Goal: Communication & Community: Answer question/provide support

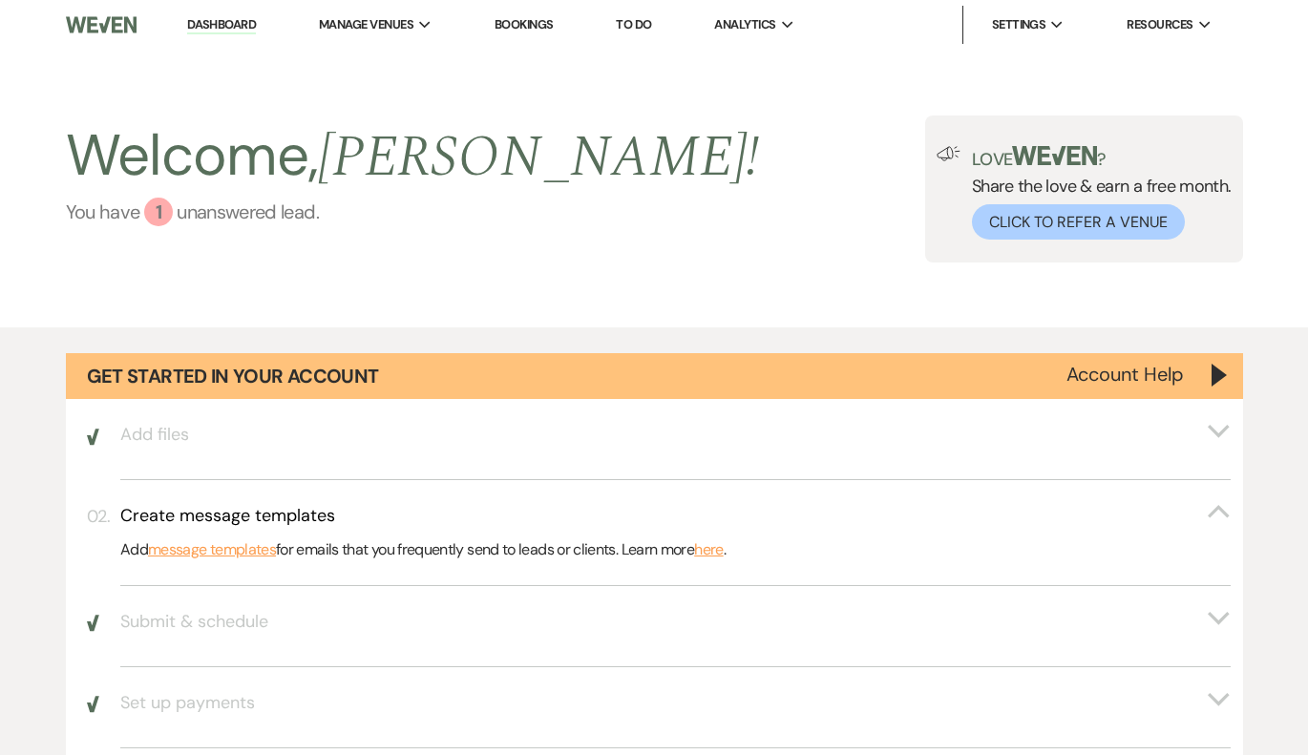
click at [286, 202] on link "You have 1 unanswered lead ." at bounding box center [413, 212] width 694 height 29
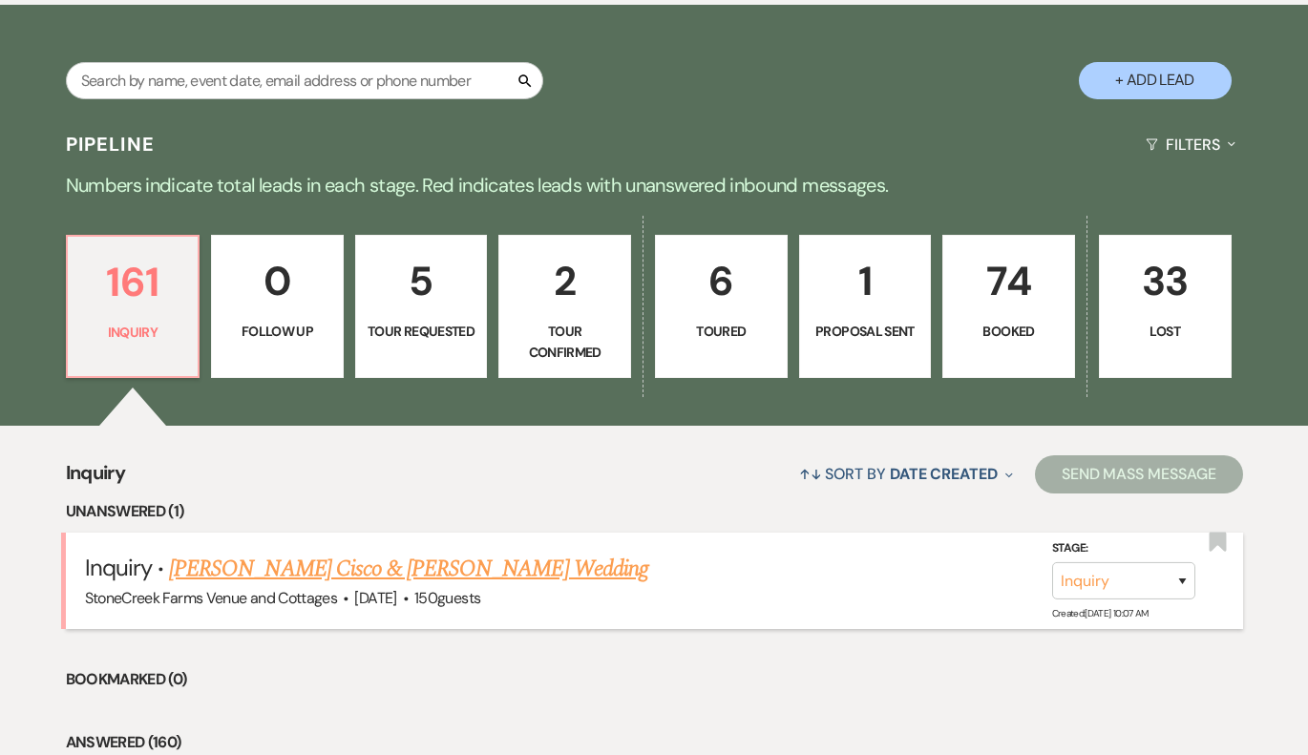
click at [375, 565] on link "[PERSON_NAME] Cisco & [PERSON_NAME] Wedding" at bounding box center [408, 569] width 479 height 34
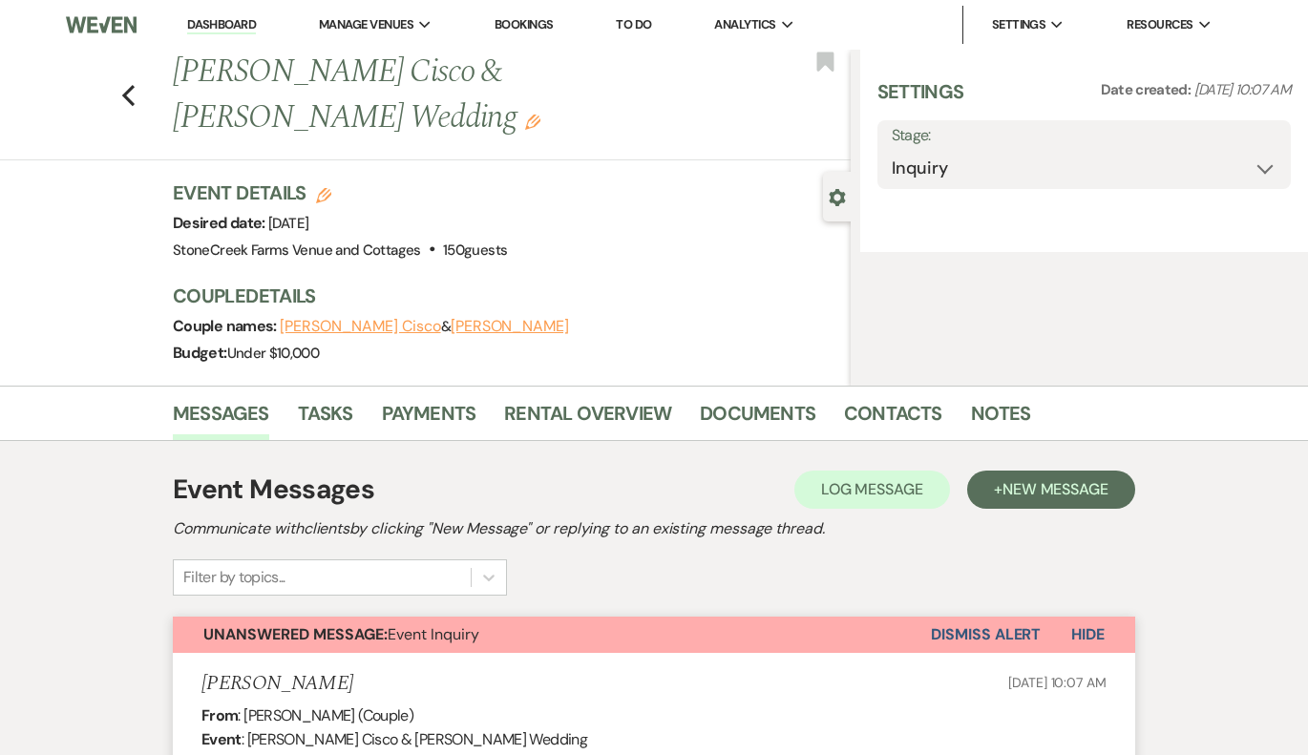
select select "5"
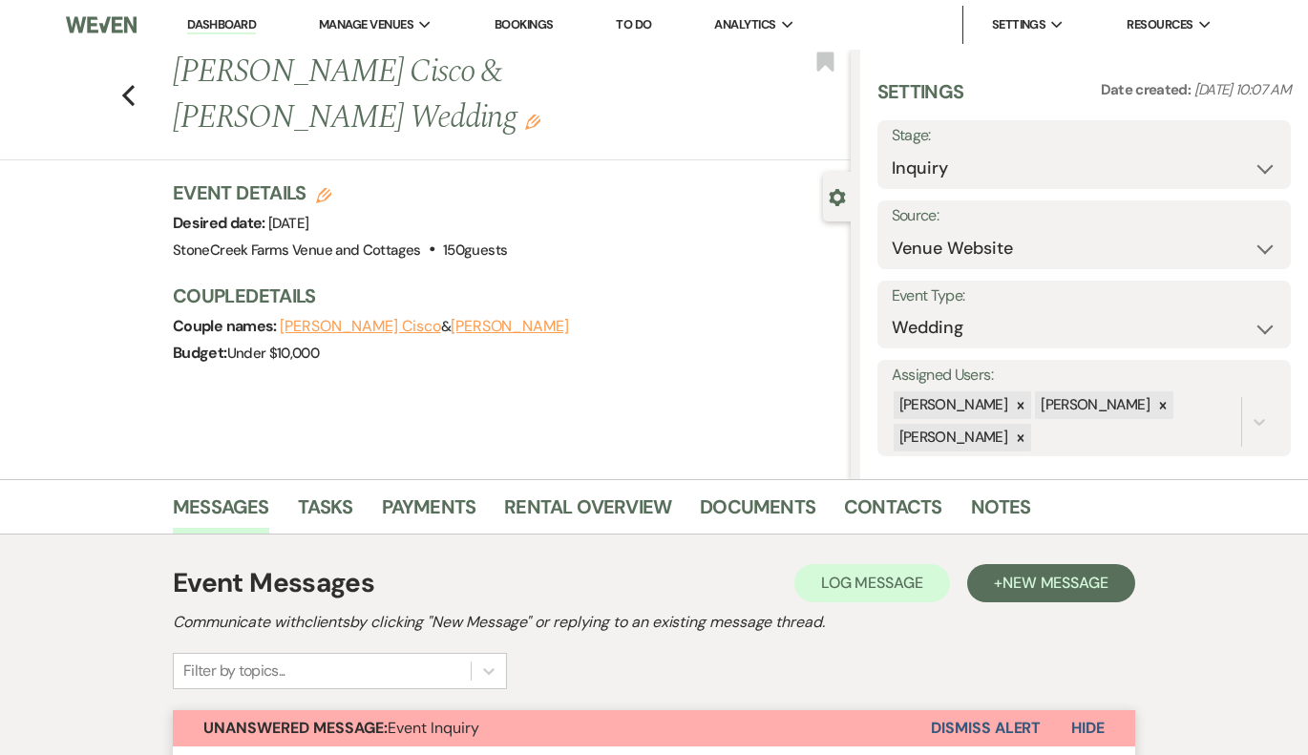
click at [479, 360] on div "Previous Gaylen Cisco & Lauren Spears's Wedding Edit Bookmark Gear Settings Set…" at bounding box center [425, 265] width 851 height 430
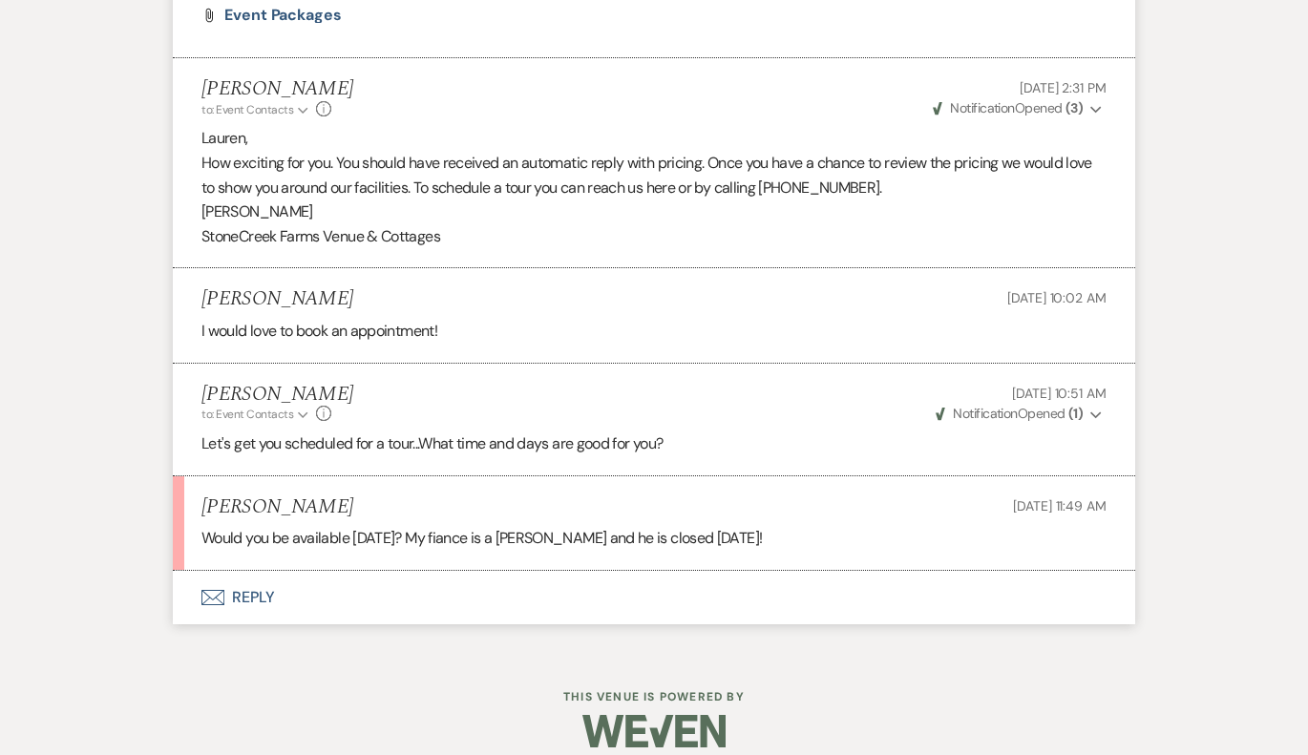
scroll to position [1478, 0]
click at [265, 582] on button "Envelope Reply" at bounding box center [654, 598] width 963 height 53
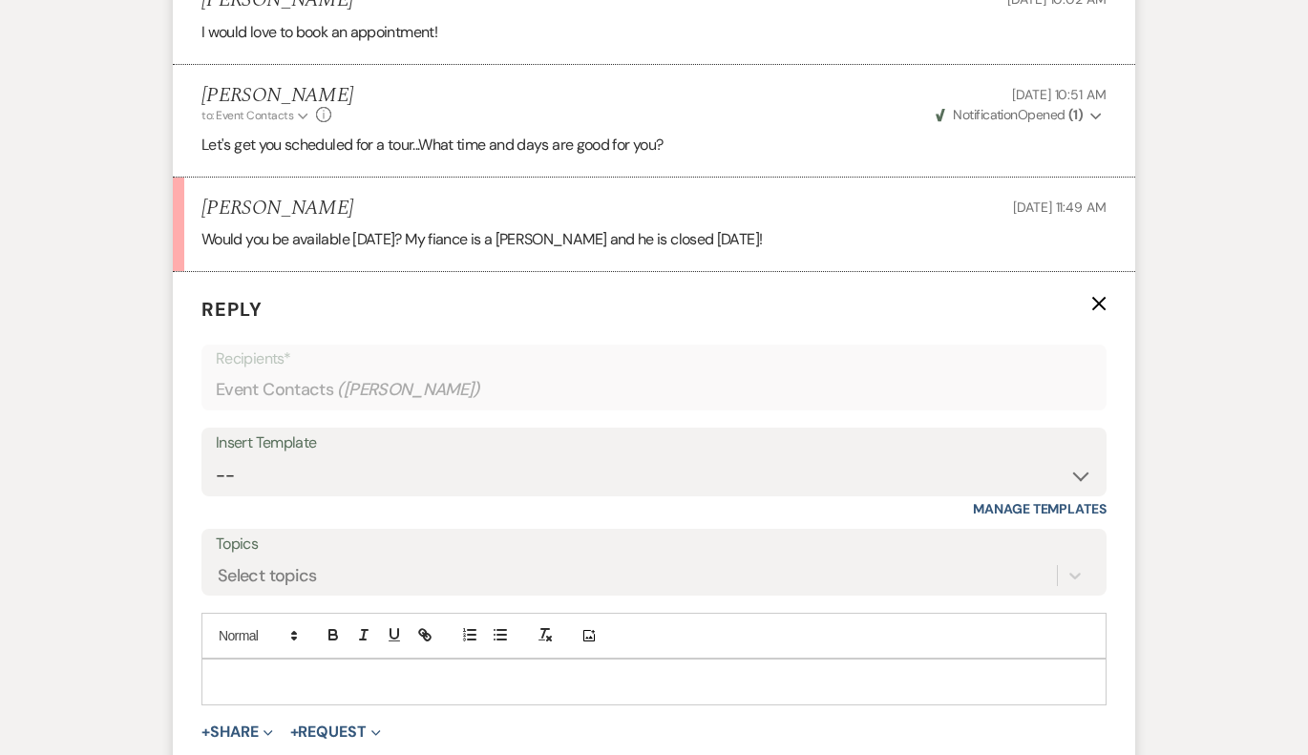
scroll to position [1841, 0]
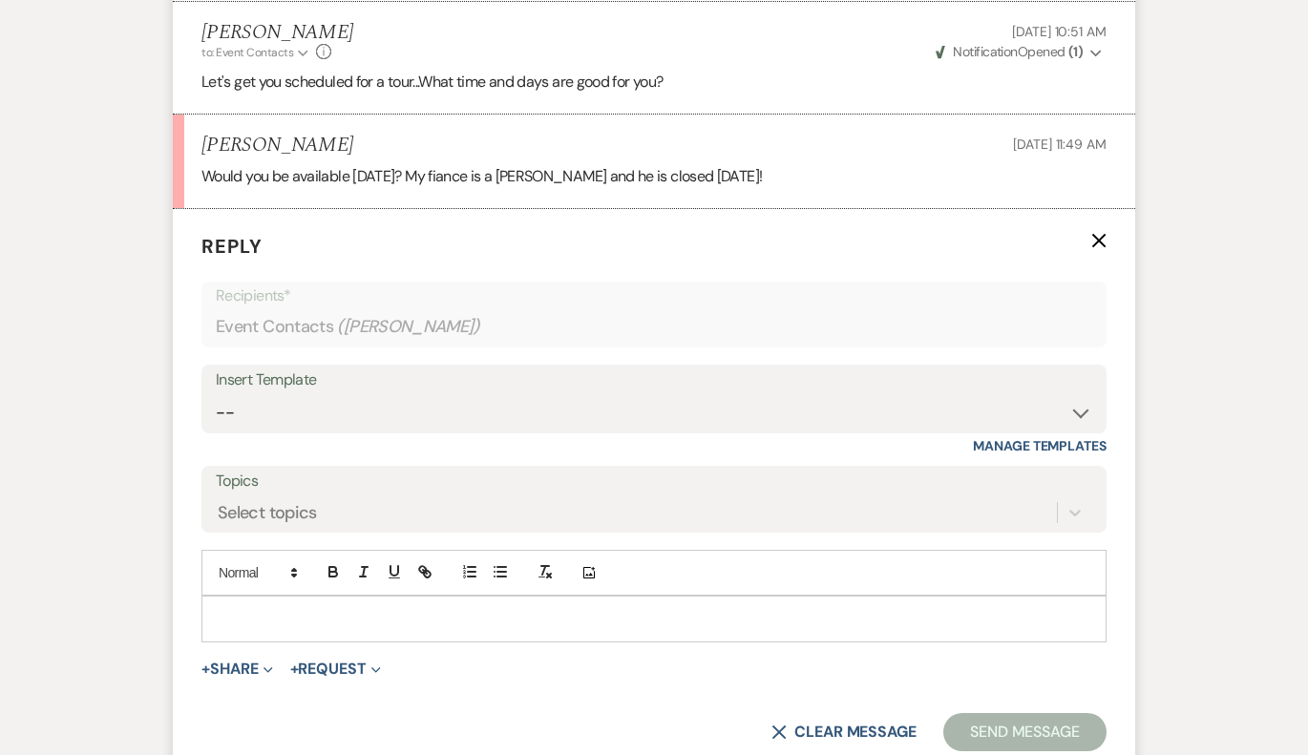
click at [265, 597] on div at bounding box center [653, 619] width 903 height 44
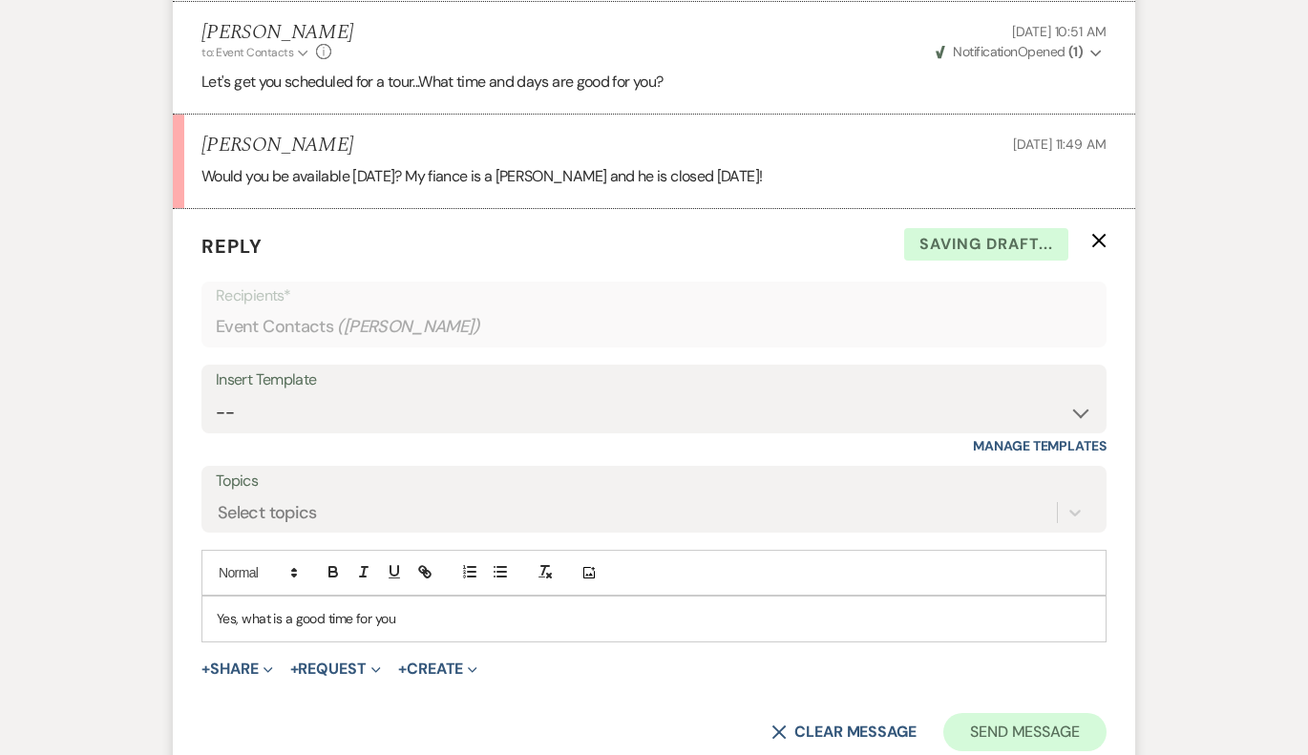
click at [984, 726] on button "Send Message" at bounding box center [1024, 732] width 163 height 38
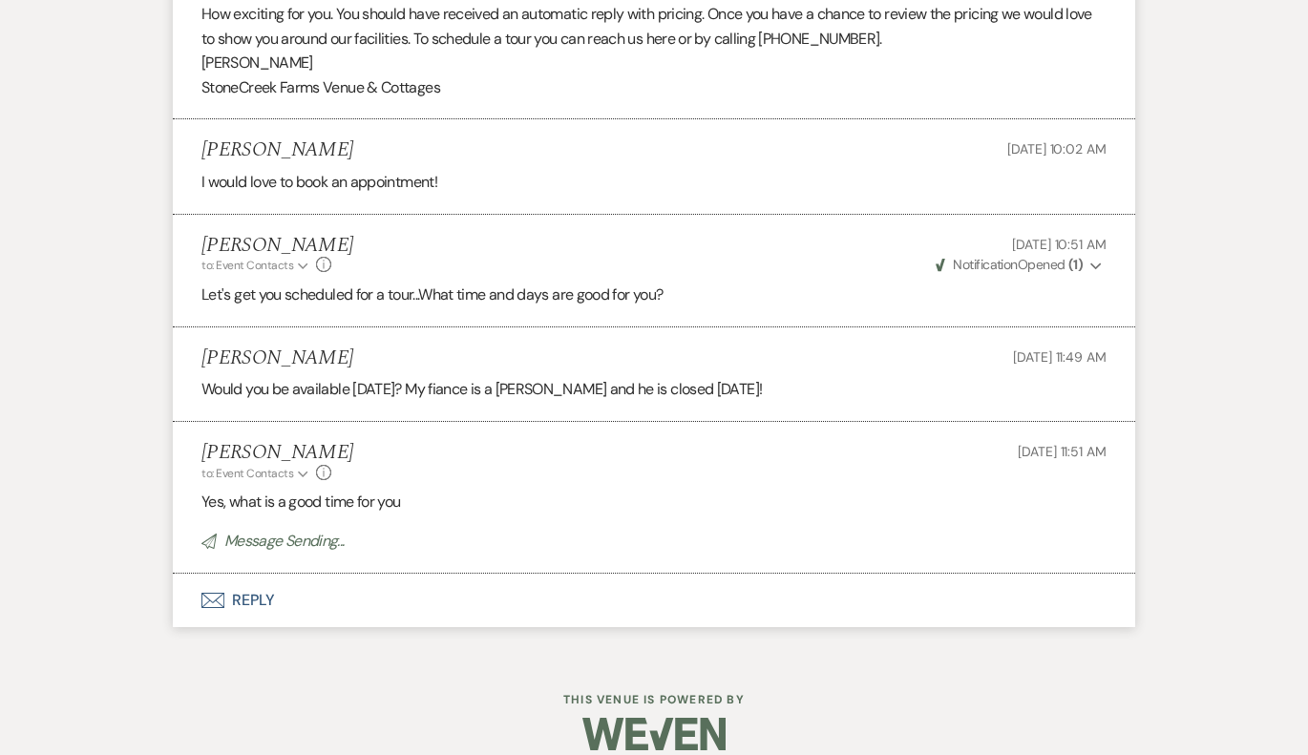
scroll to position [1589, 0]
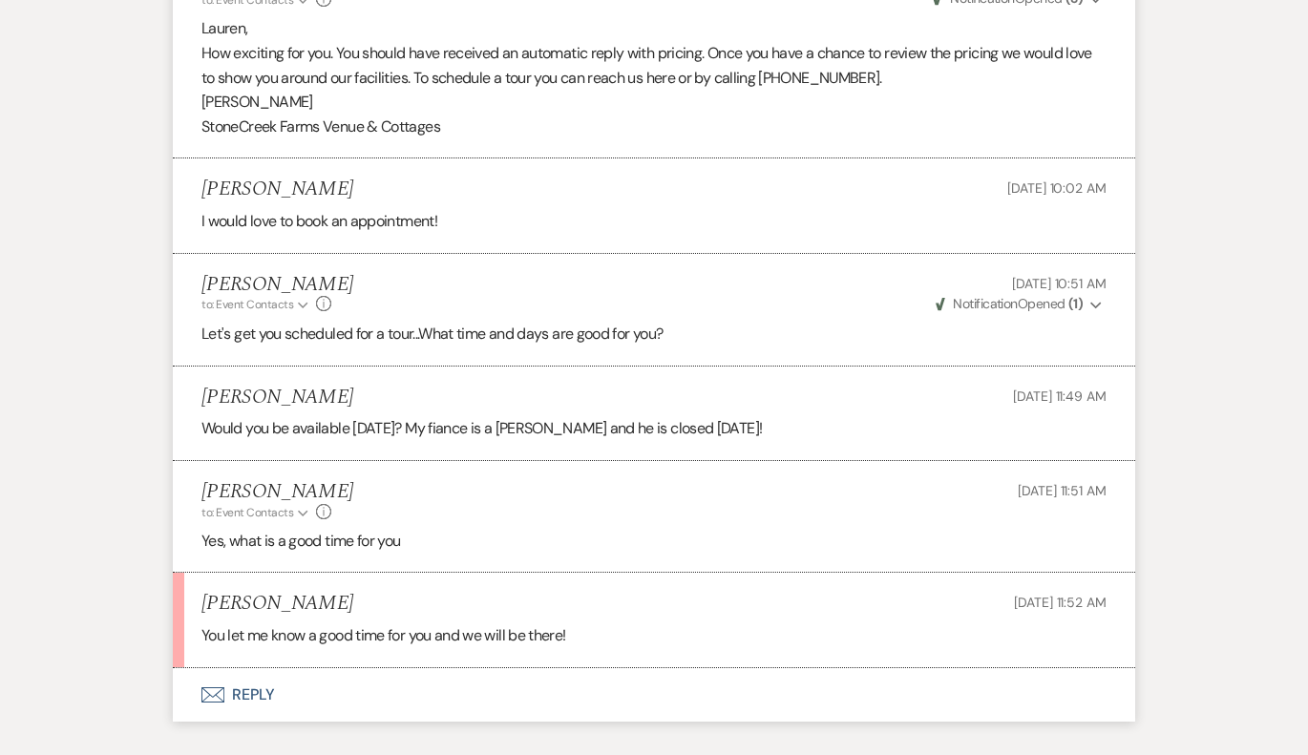
click at [252, 668] on button "Envelope Reply" at bounding box center [654, 694] width 963 height 53
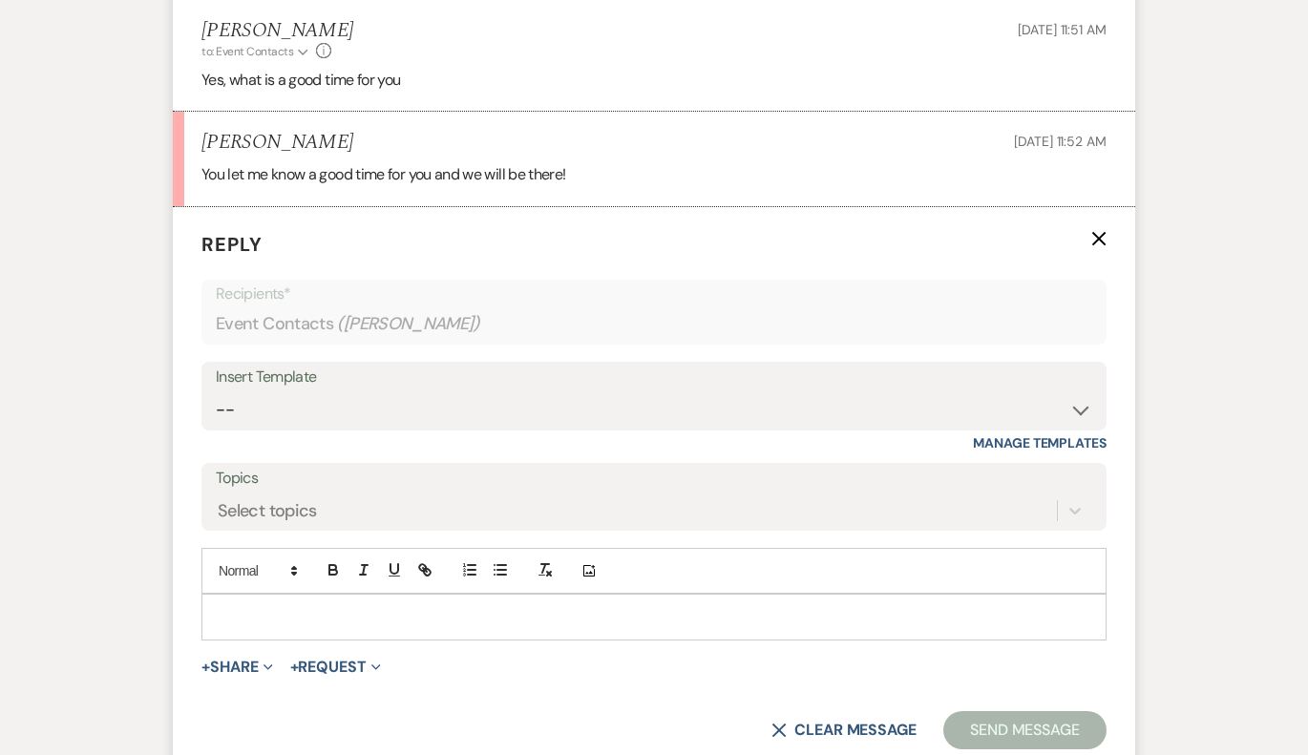
scroll to position [2138, 0]
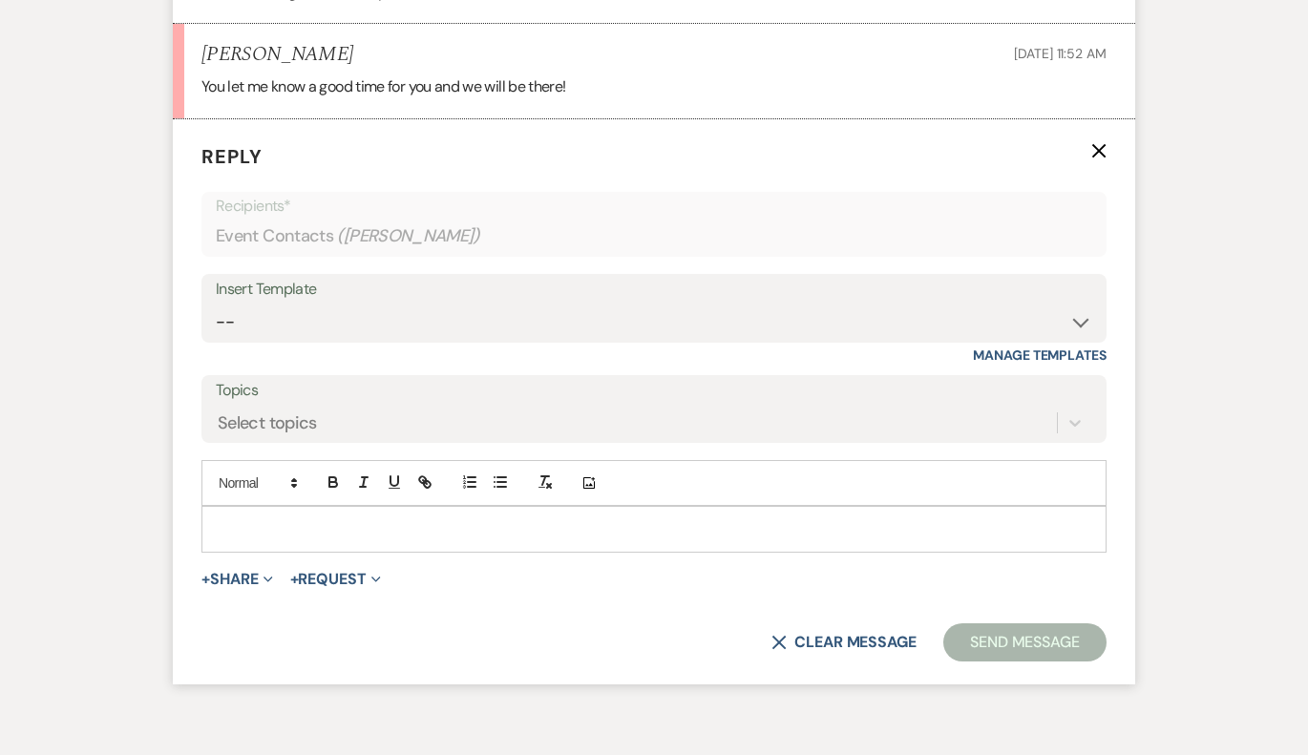
click at [231, 507] on div at bounding box center [653, 529] width 903 height 44
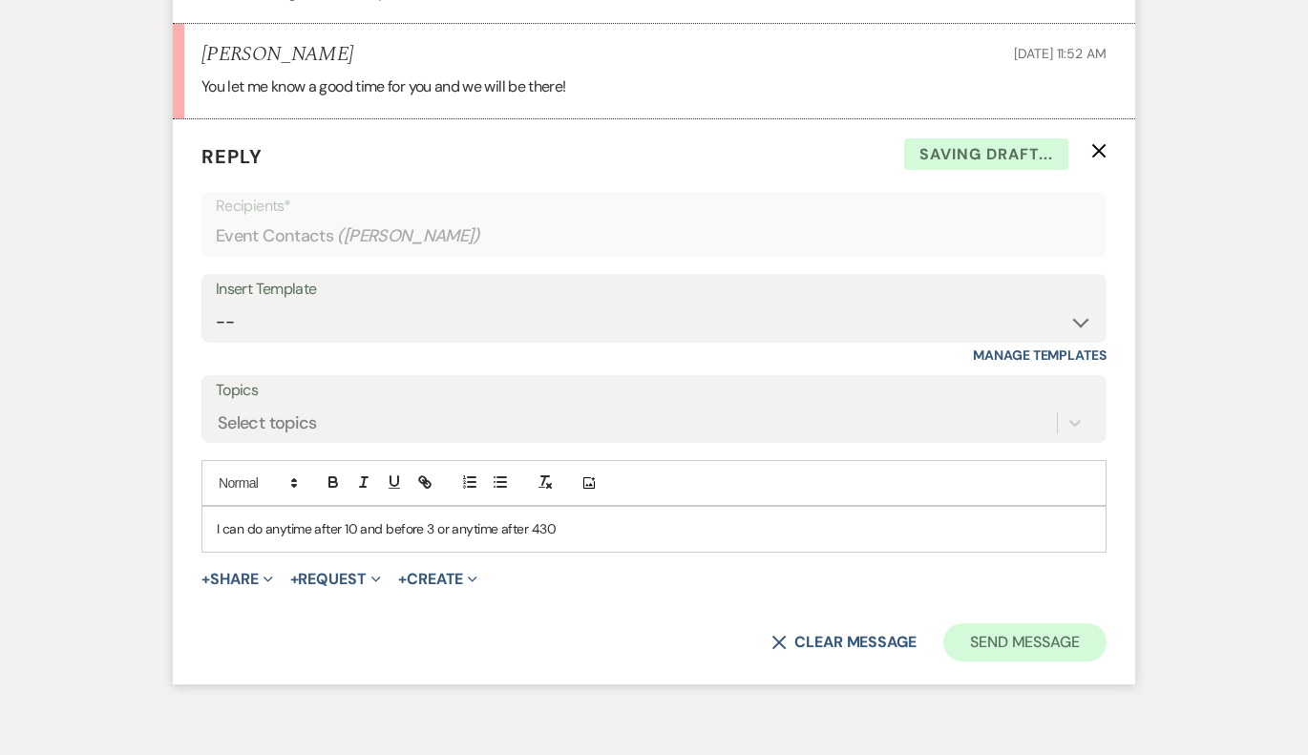
click at [1018, 624] on button "Send Message" at bounding box center [1024, 643] width 163 height 38
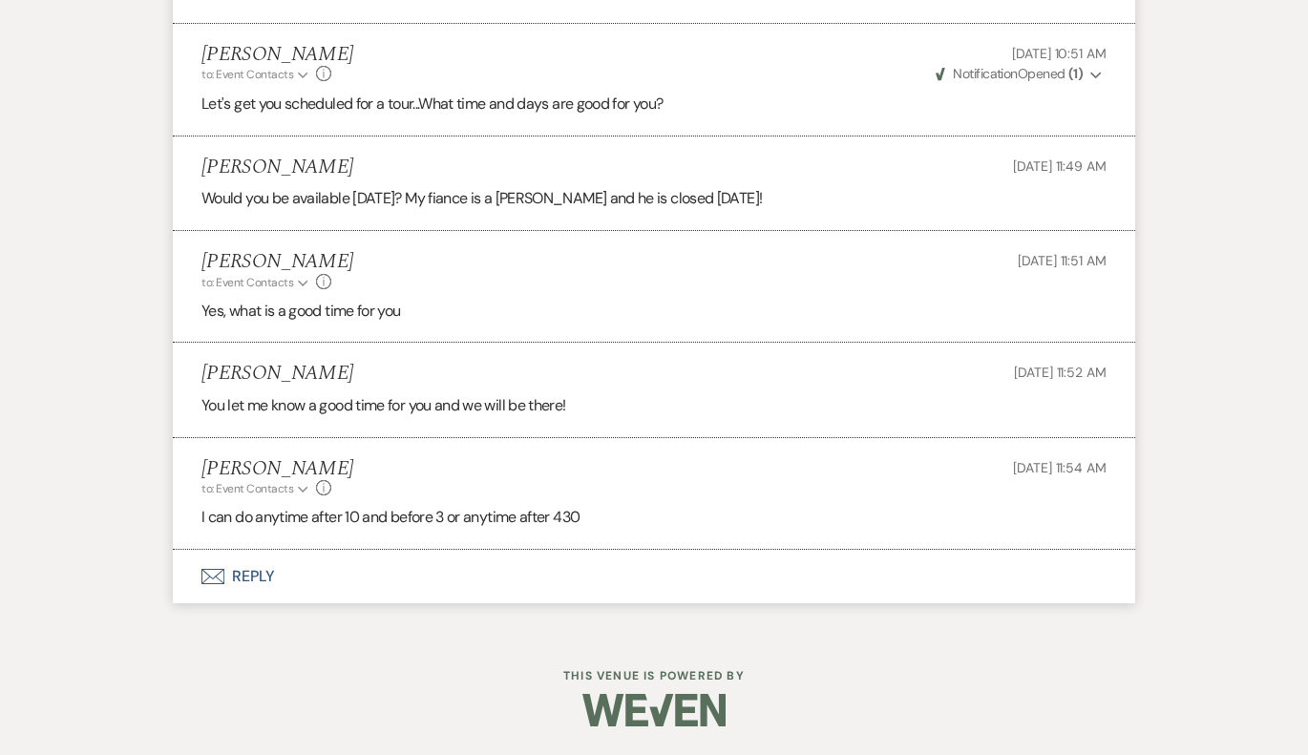
scroll to position [1793, 0]
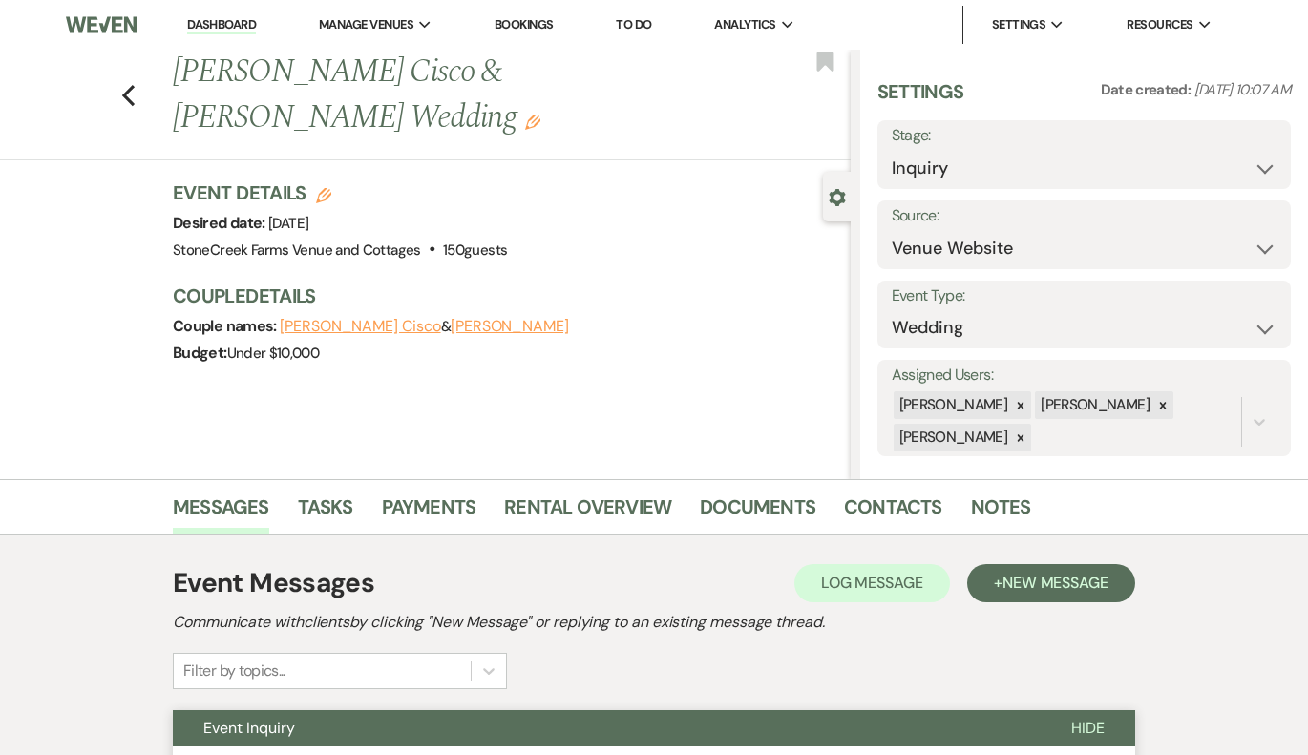
scroll to position [0, 0]
click at [132, 84] on icon "Previous" at bounding box center [128, 95] width 14 height 23
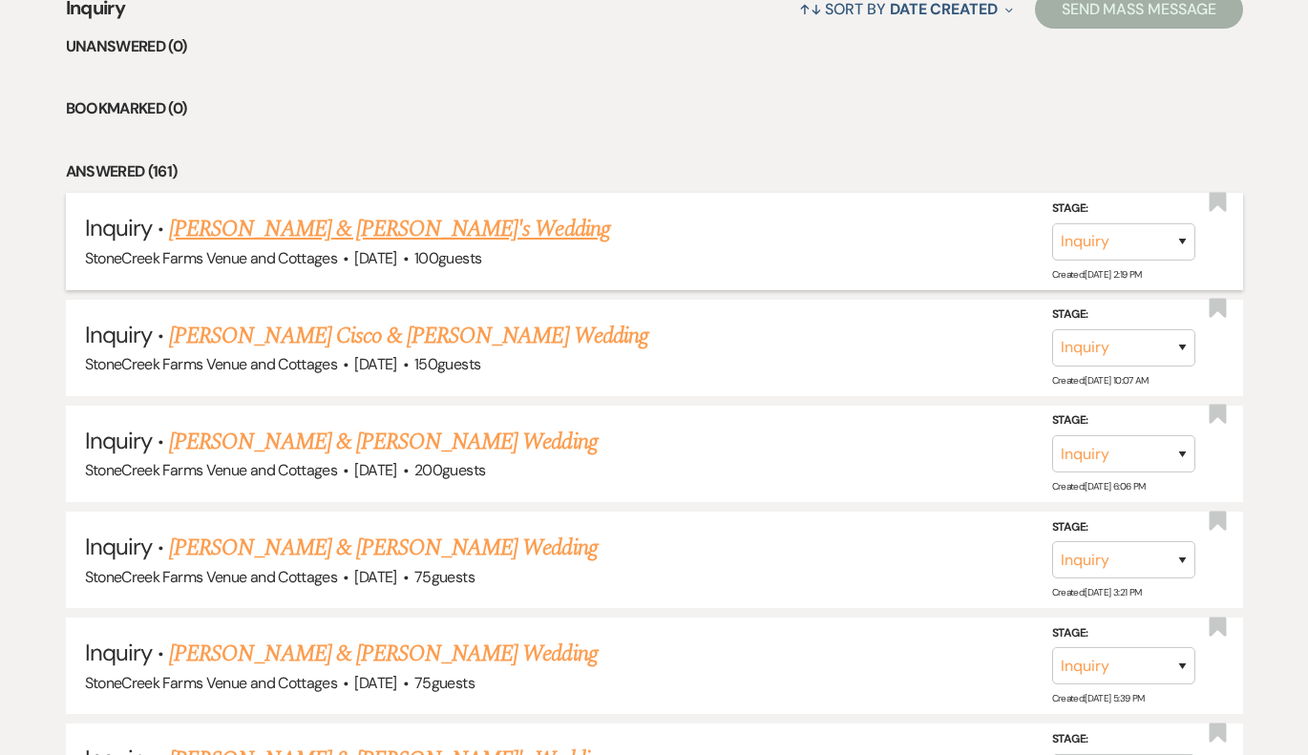
scroll to position [1623, 0]
click at [486, 334] on link "[PERSON_NAME] Cisco & [PERSON_NAME] Wedding" at bounding box center [408, 335] width 479 height 34
select select "5"
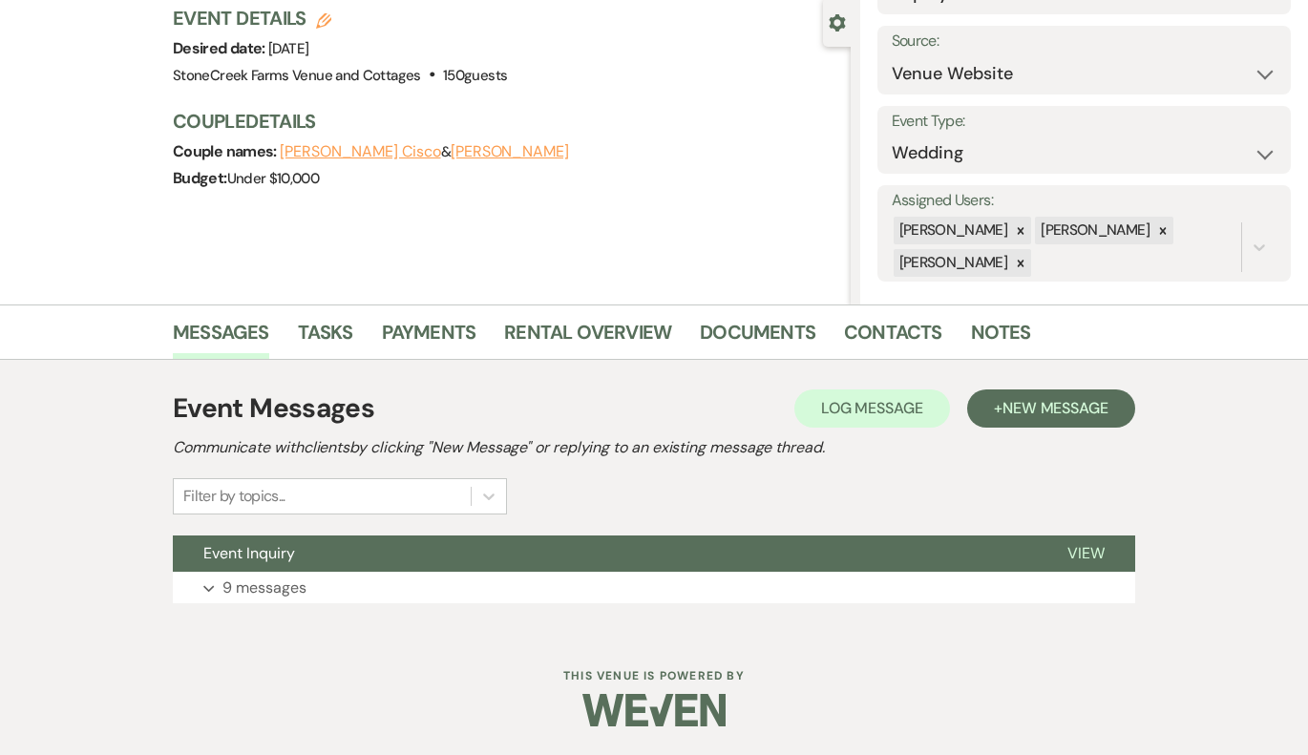
scroll to position [174, 0]
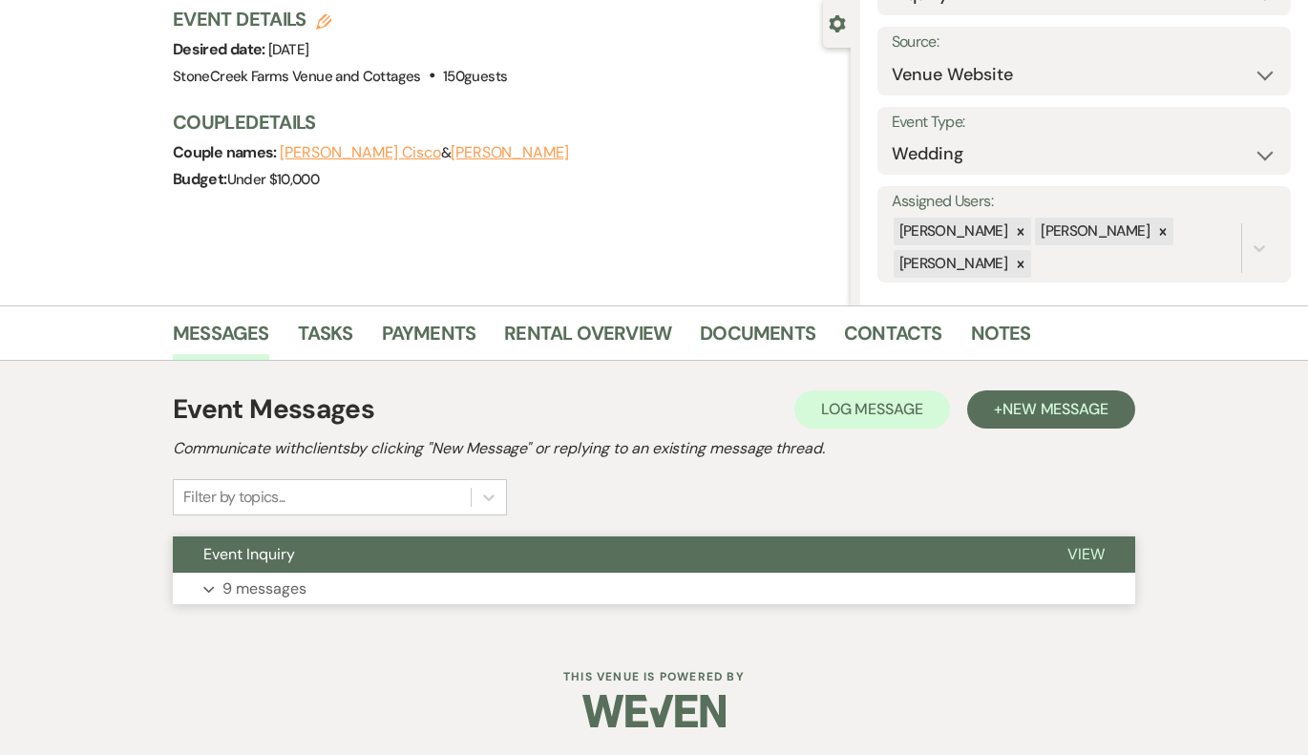
click at [216, 582] on button "Expand 9 messages" at bounding box center [654, 589] width 963 height 32
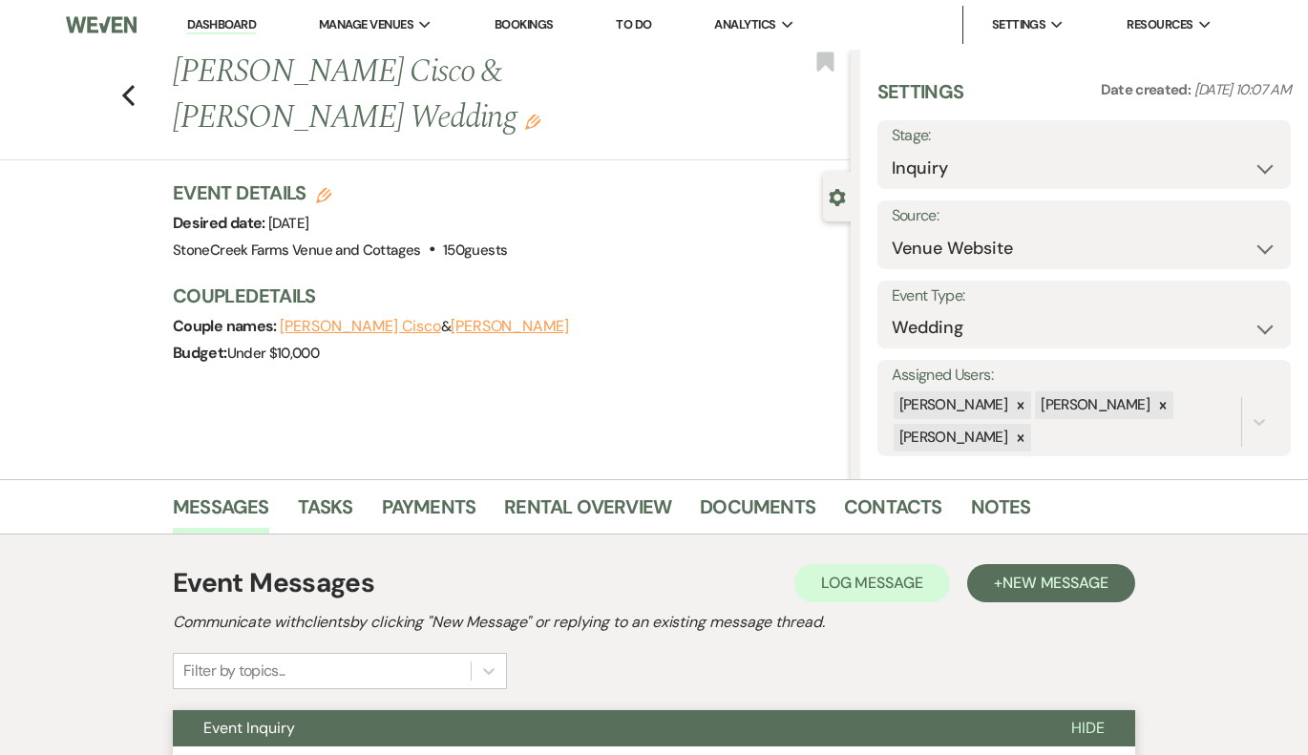
scroll to position [0, 0]
click at [133, 85] on use "button" at bounding box center [128, 95] width 12 height 21
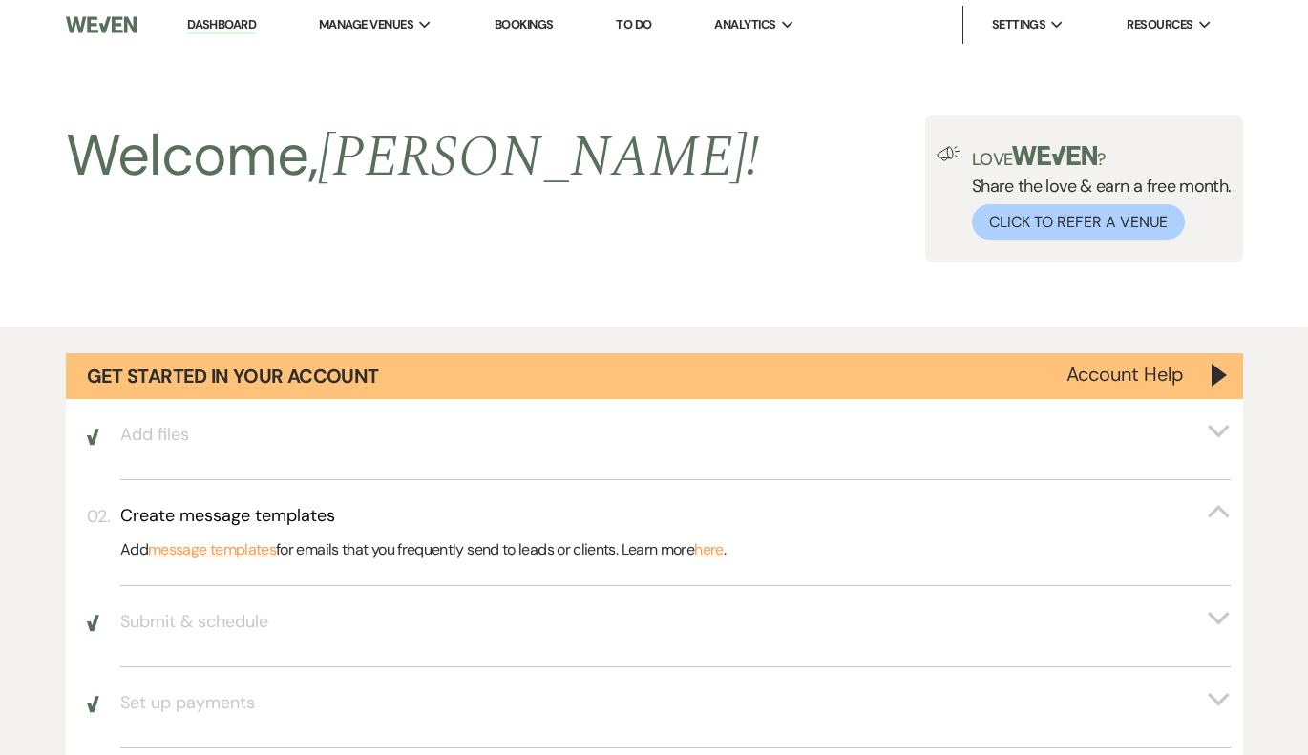
scroll to position [1623, 0]
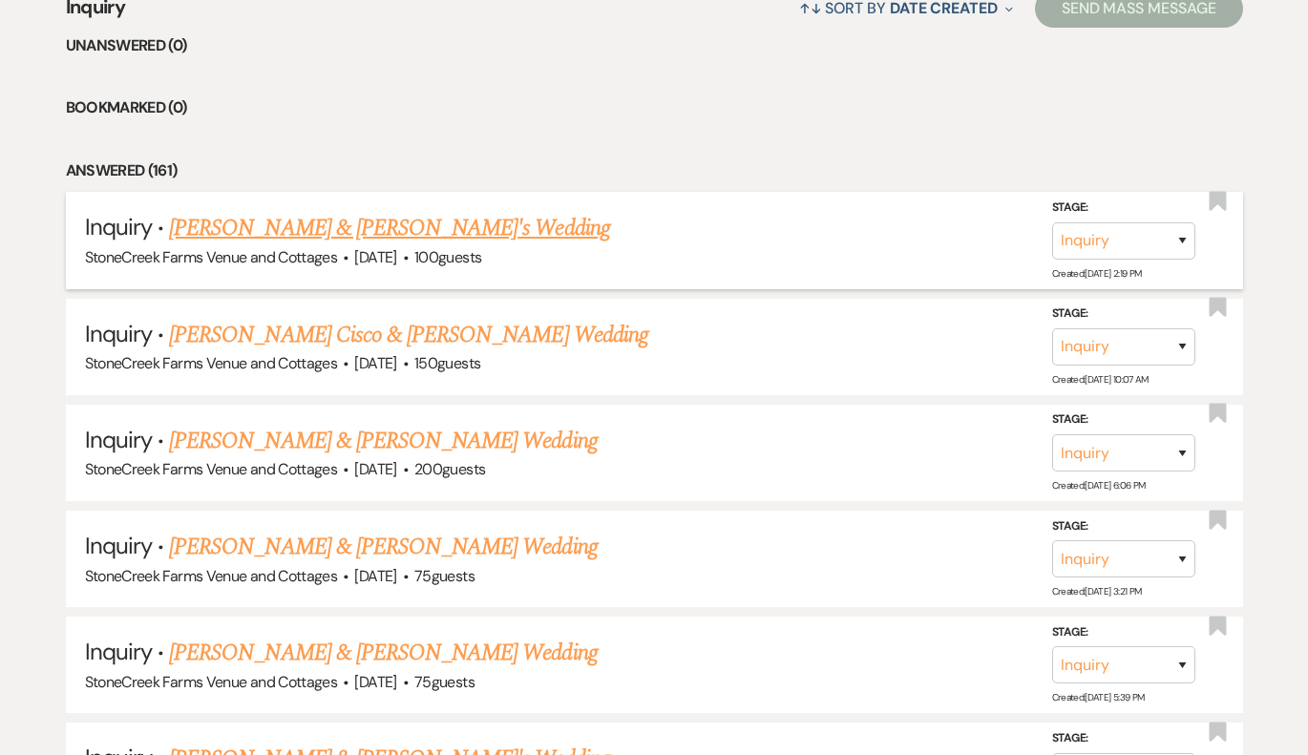
click at [286, 217] on link "[PERSON_NAME] & [PERSON_NAME]'s Wedding" at bounding box center [389, 228] width 441 height 34
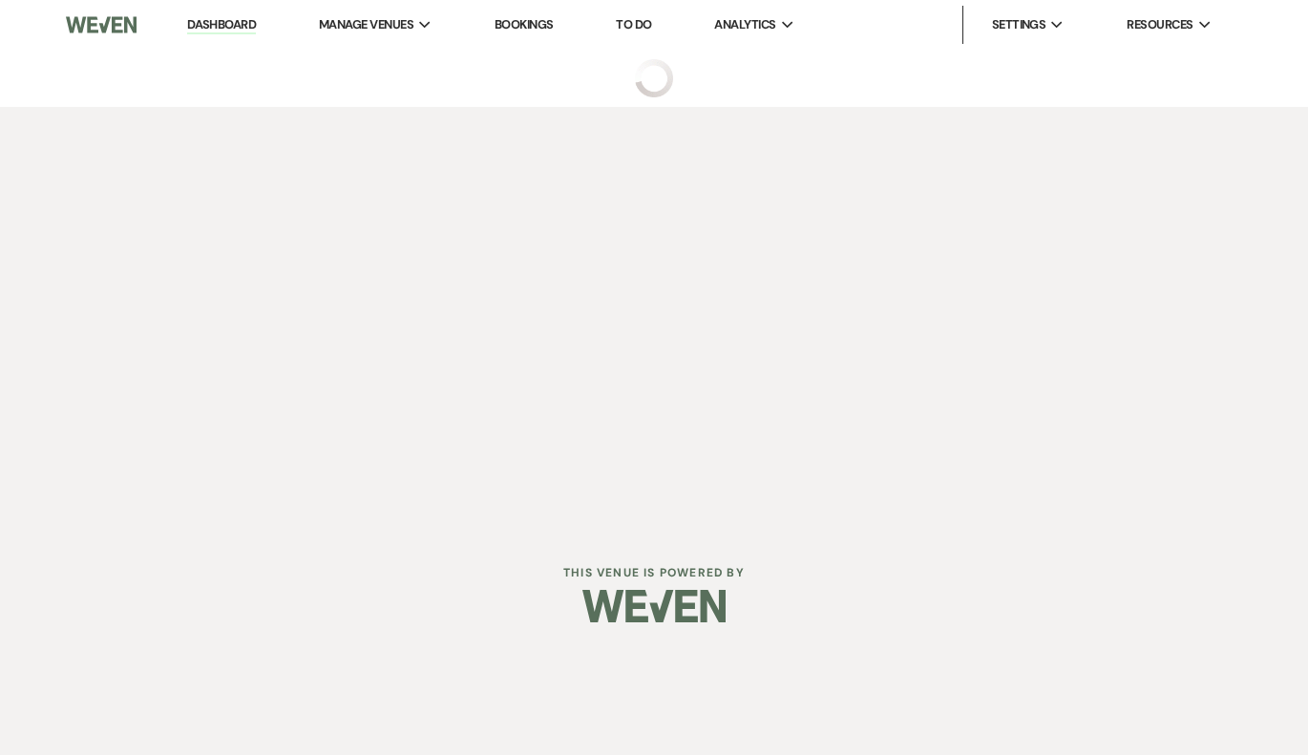
select select "5"
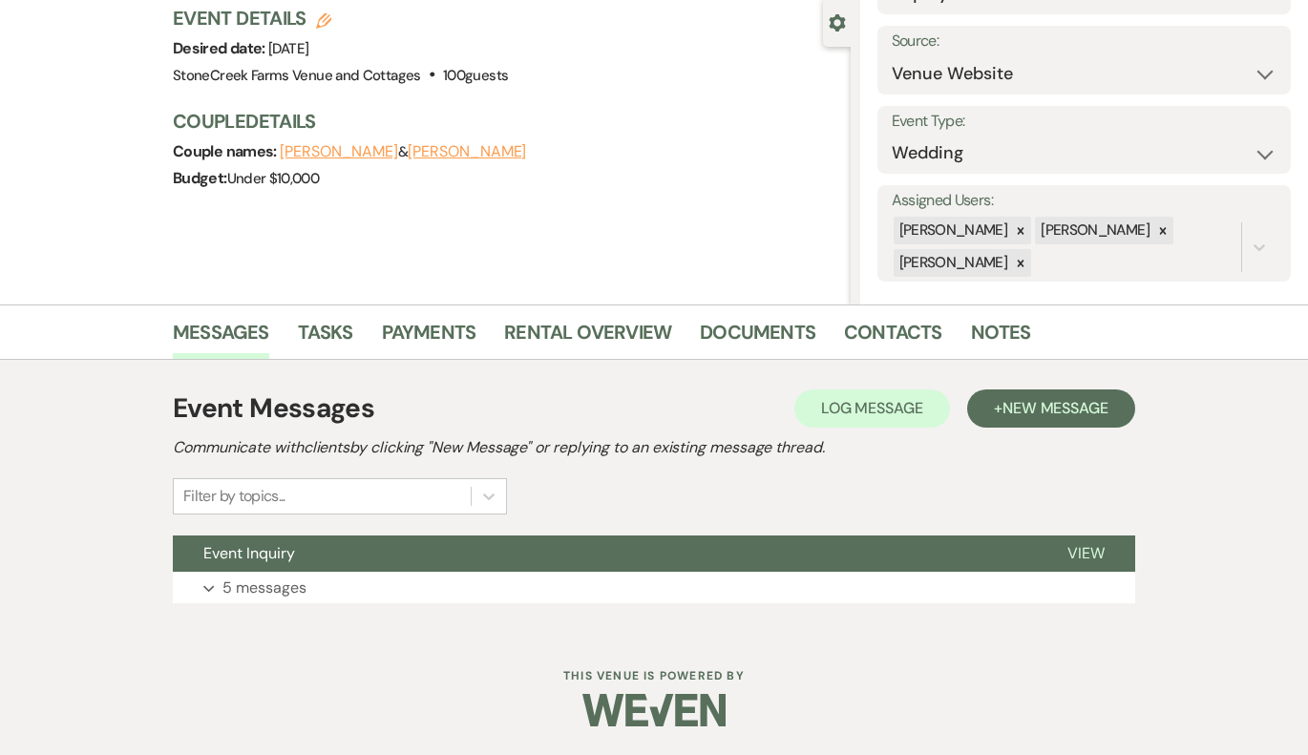
scroll to position [174, 0]
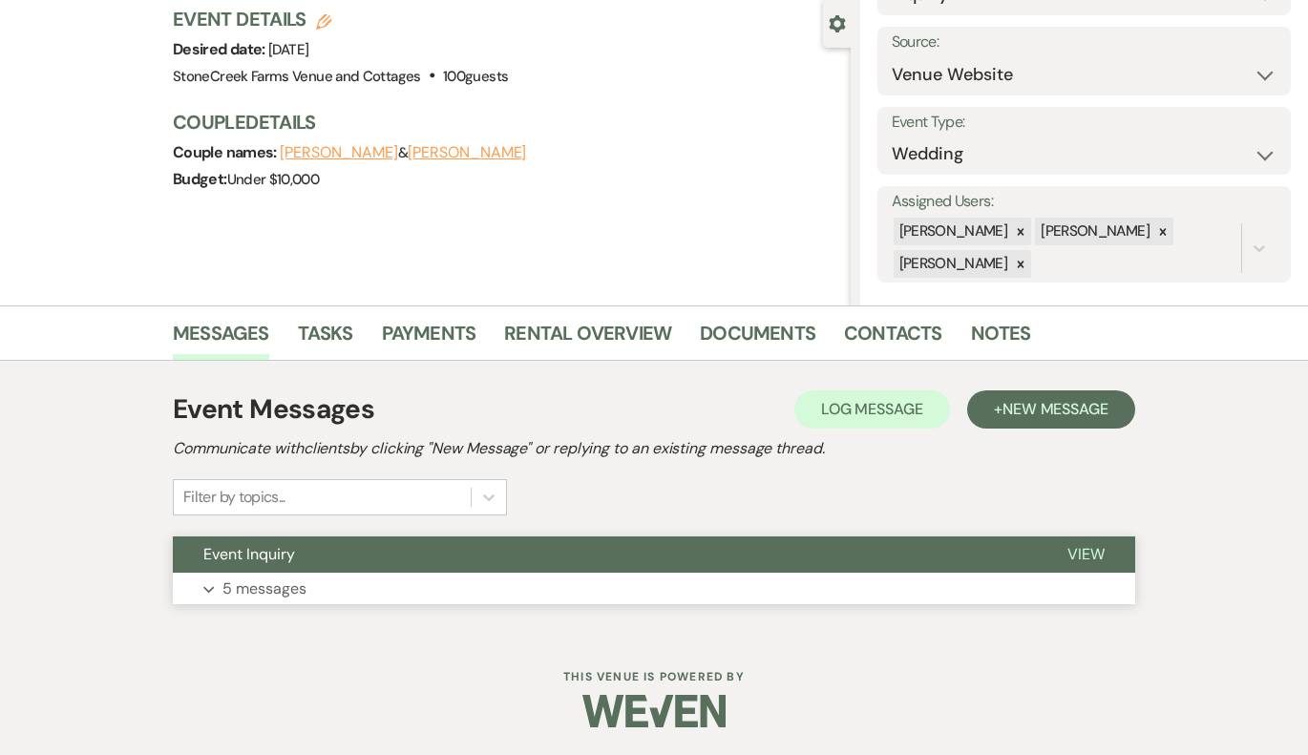
click at [236, 587] on p "5 messages" at bounding box center [264, 589] width 84 height 25
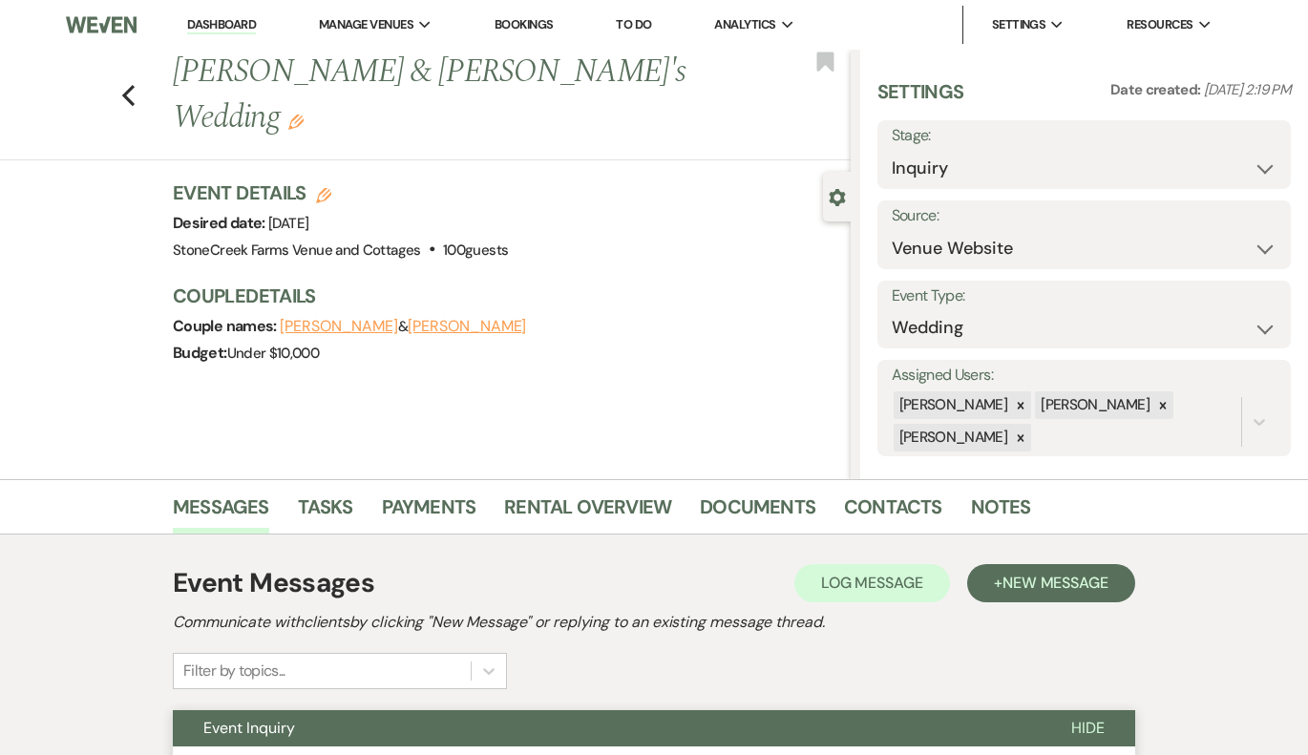
scroll to position [0, 0]
click at [126, 84] on icon "Previous" at bounding box center [128, 95] width 14 height 23
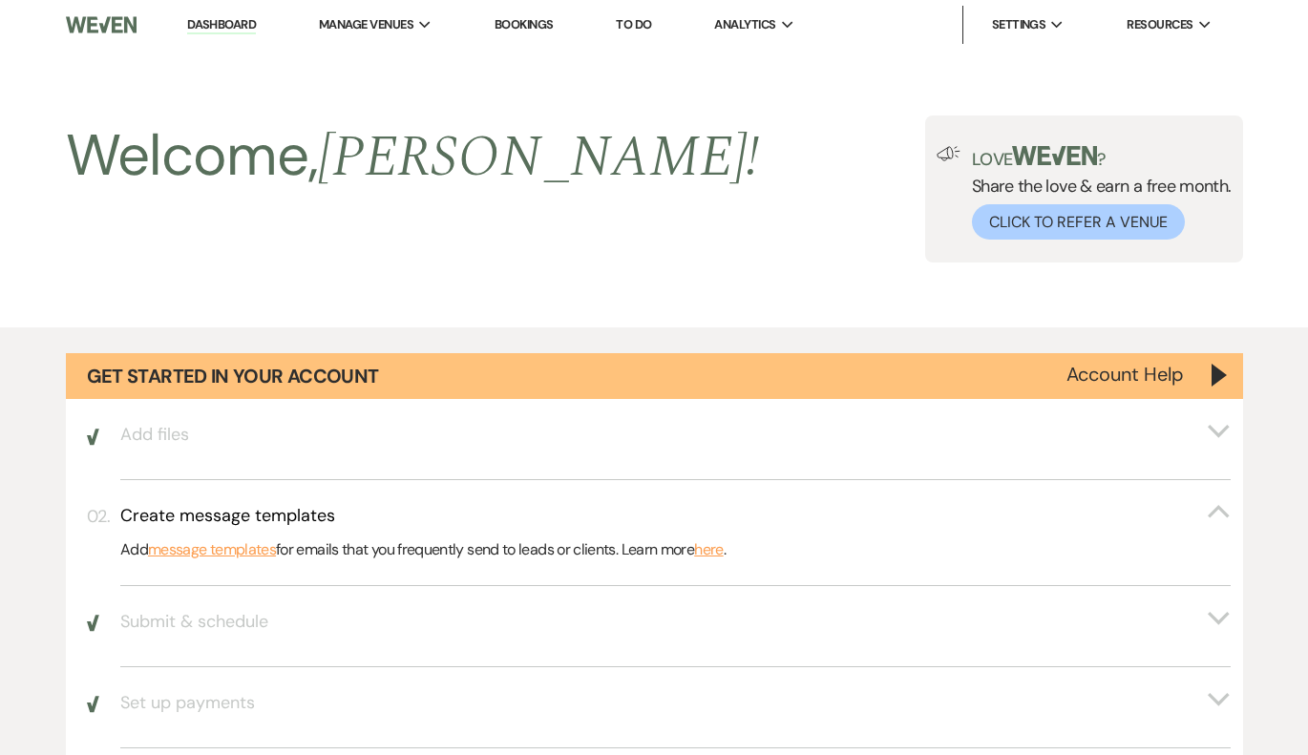
scroll to position [1623, 0]
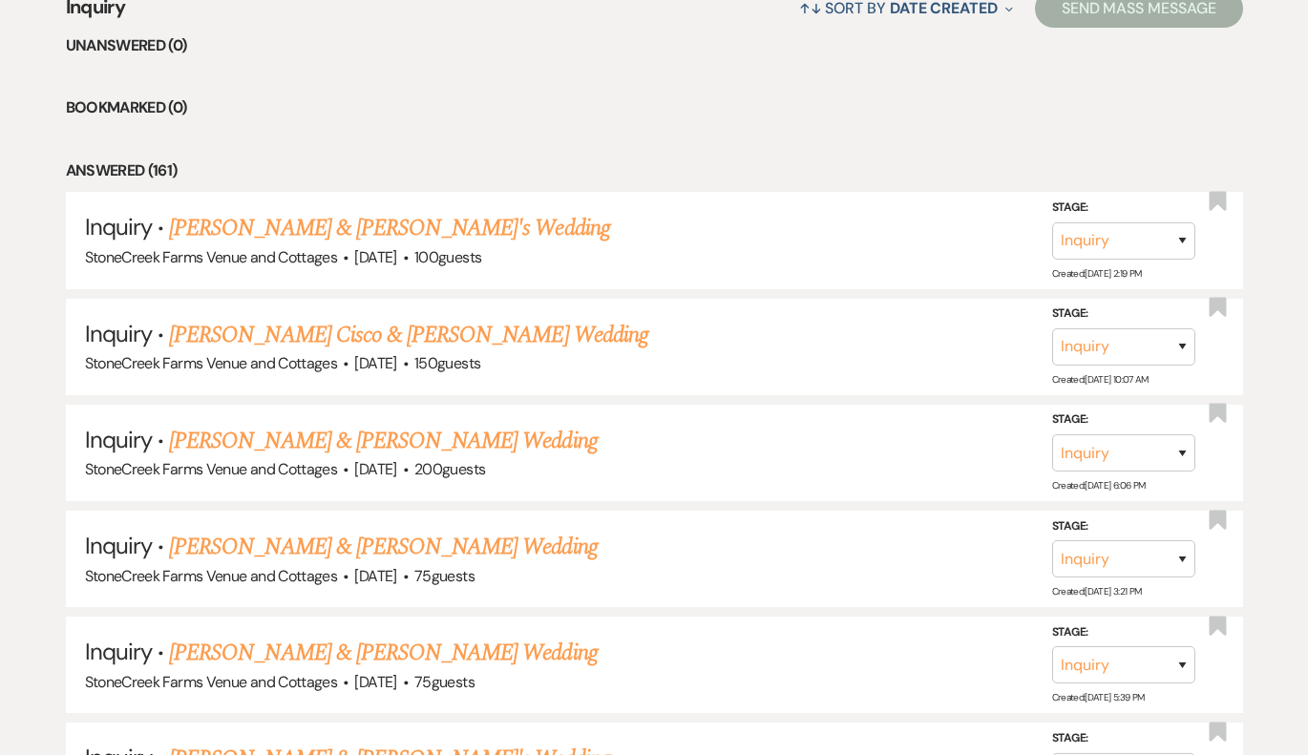
click at [342, 98] on li "Bookmarked (0)" at bounding box center [654, 107] width 1177 height 25
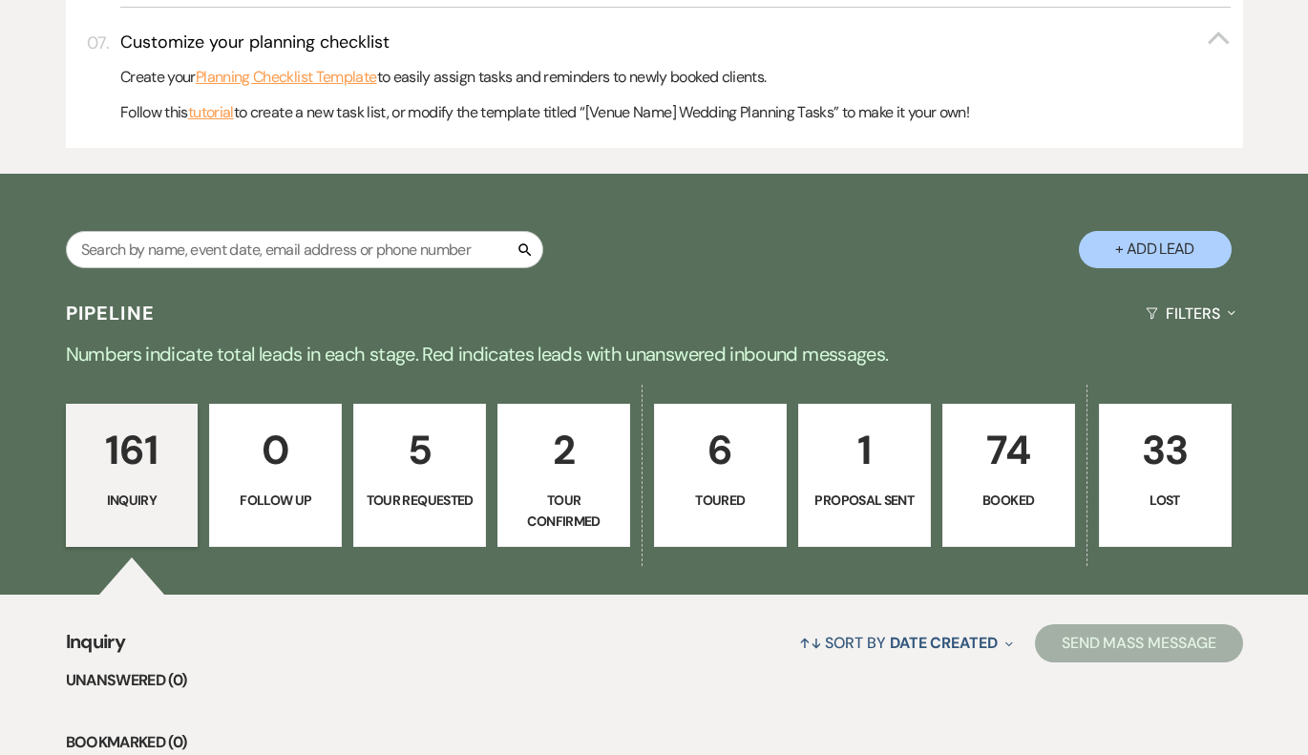
scroll to position [977, 0]
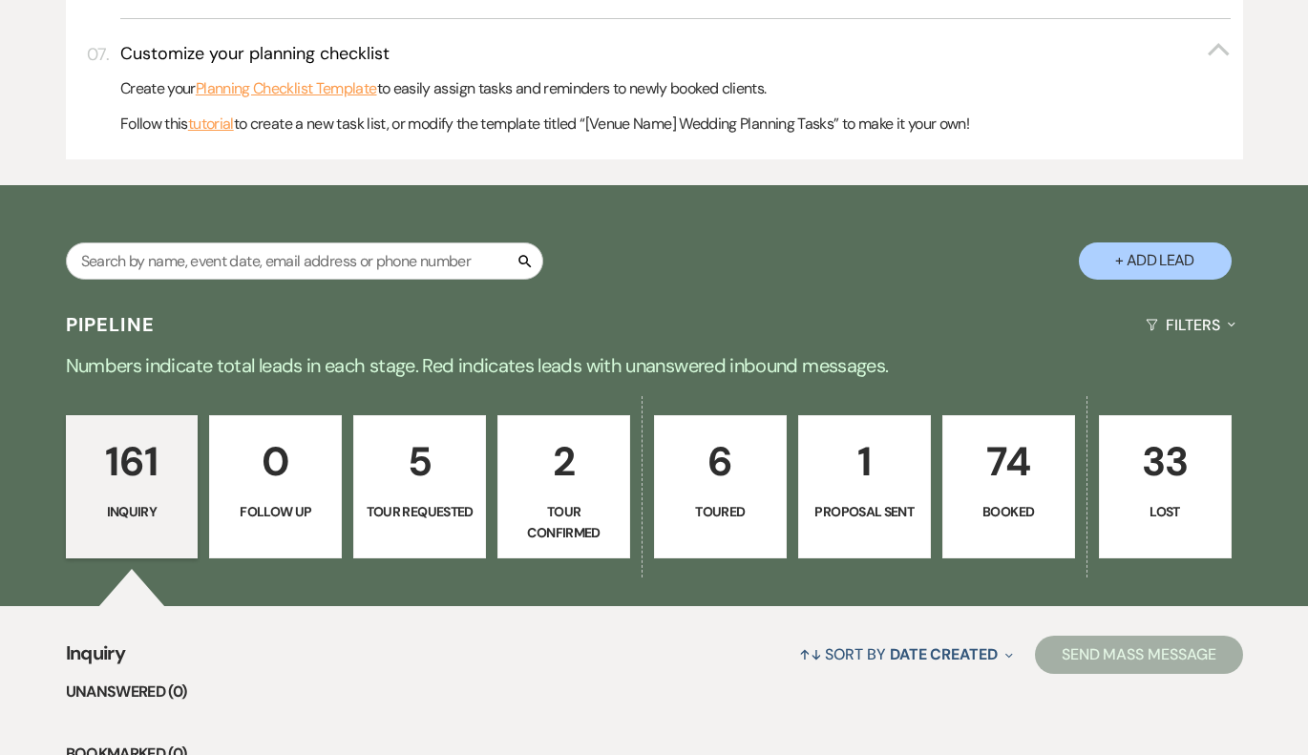
click at [131, 443] on p "161" at bounding box center [132, 462] width 108 height 64
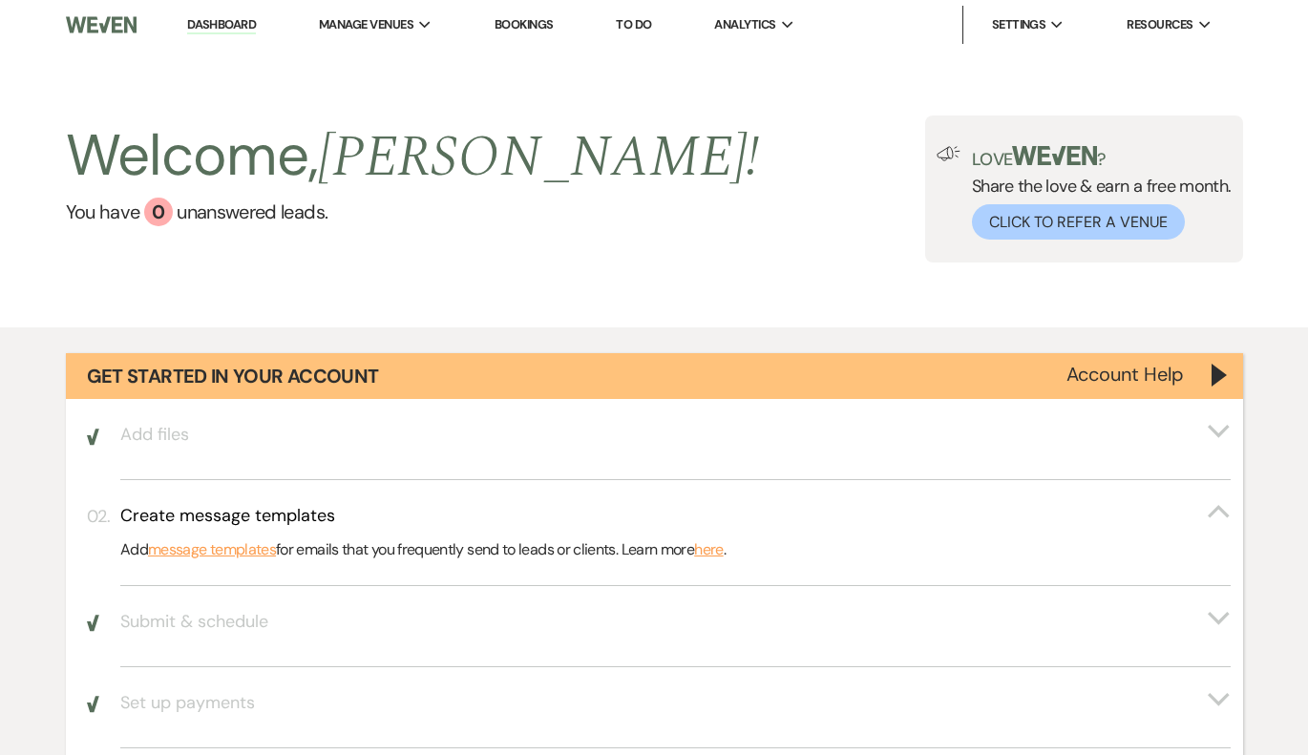
scroll to position [0, 0]
click at [281, 161] on h2 "Welcome, Melissa !" at bounding box center [413, 157] width 694 height 82
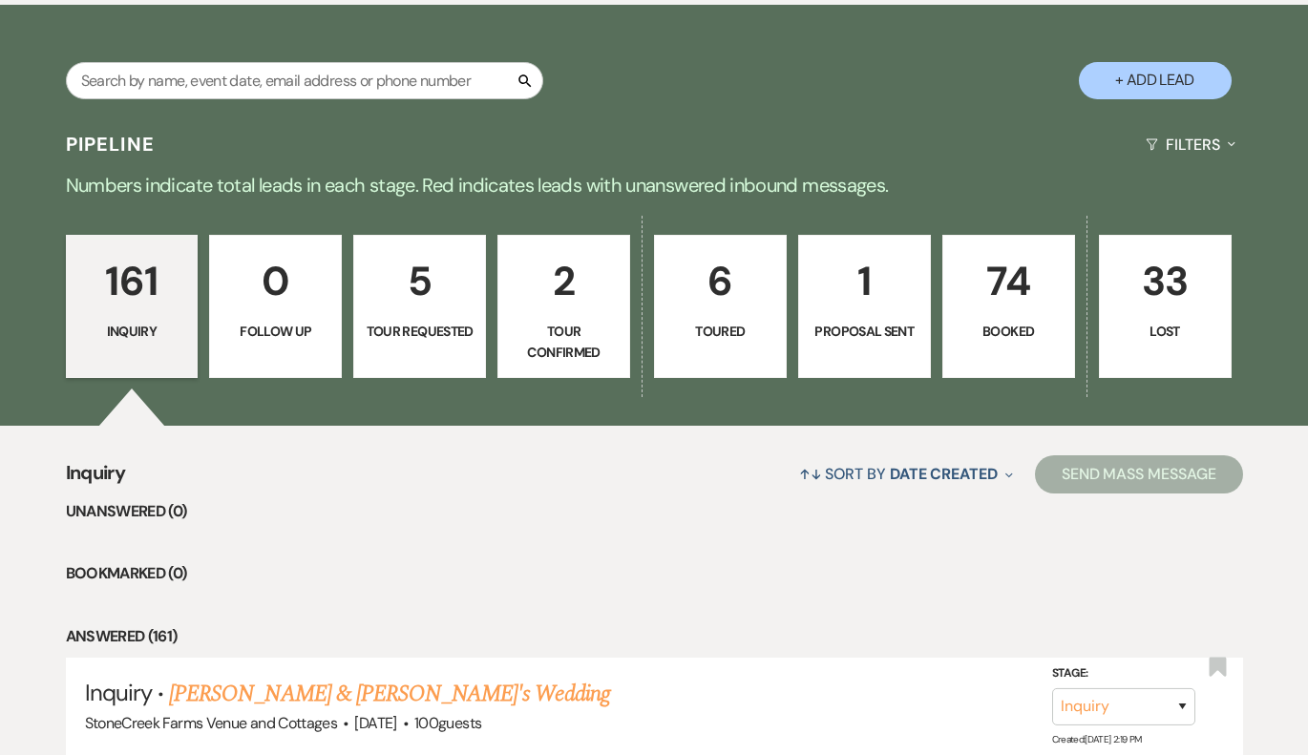
click at [117, 332] on p "Inquiry" at bounding box center [132, 331] width 108 height 21
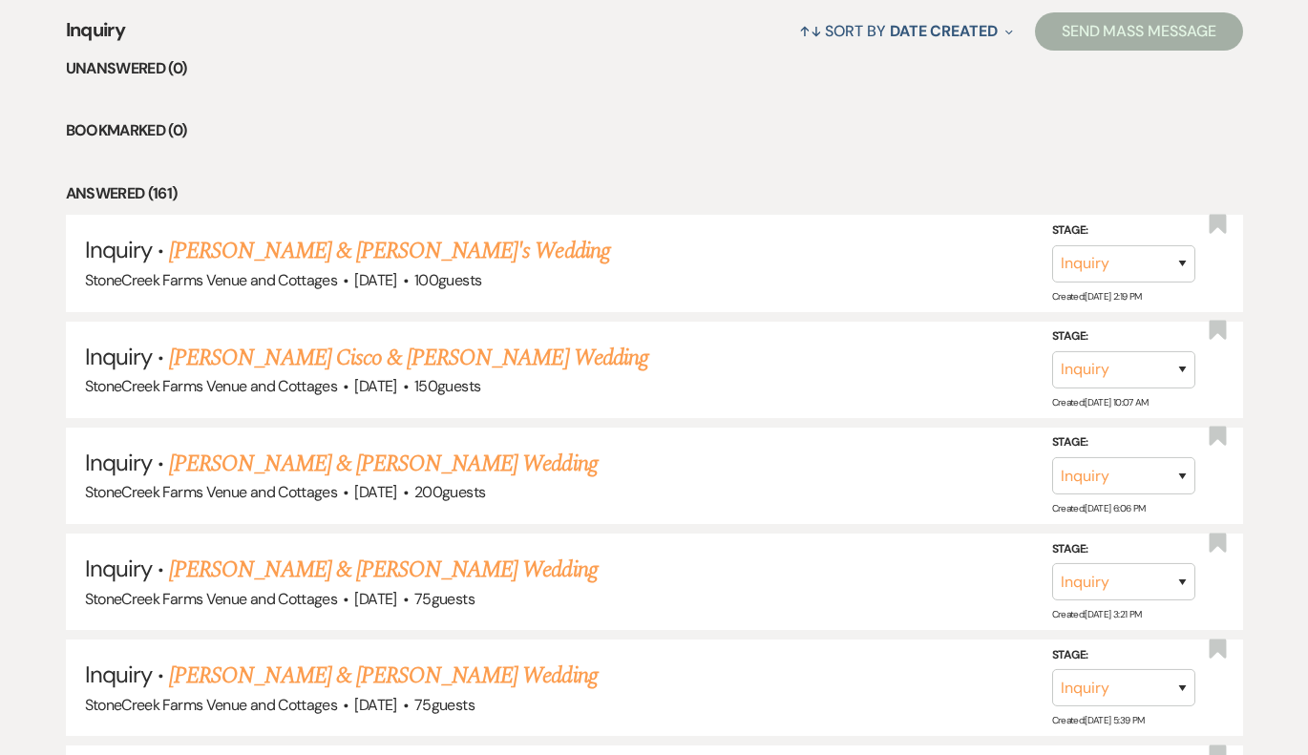
scroll to position [1605, 0]
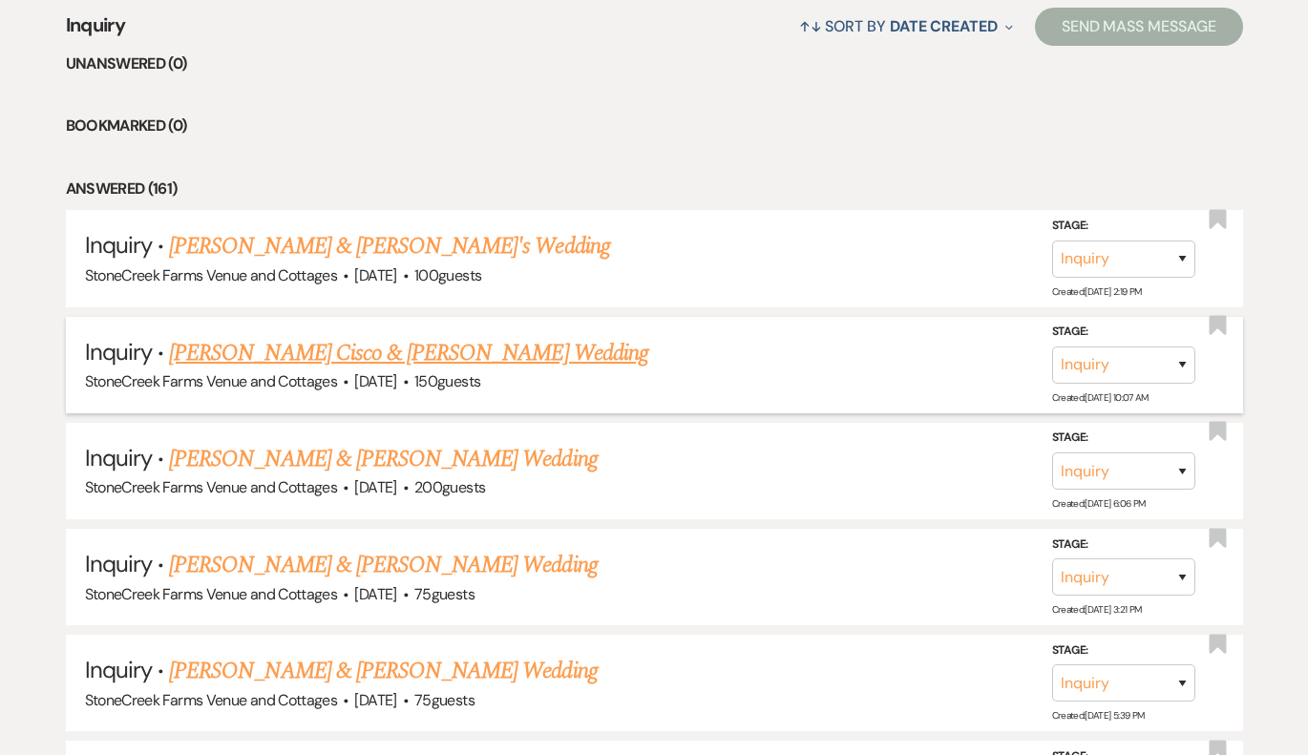
click at [317, 351] on link "[PERSON_NAME] Cisco & [PERSON_NAME] Wedding" at bounding box center [408, 353] width 479 height 34
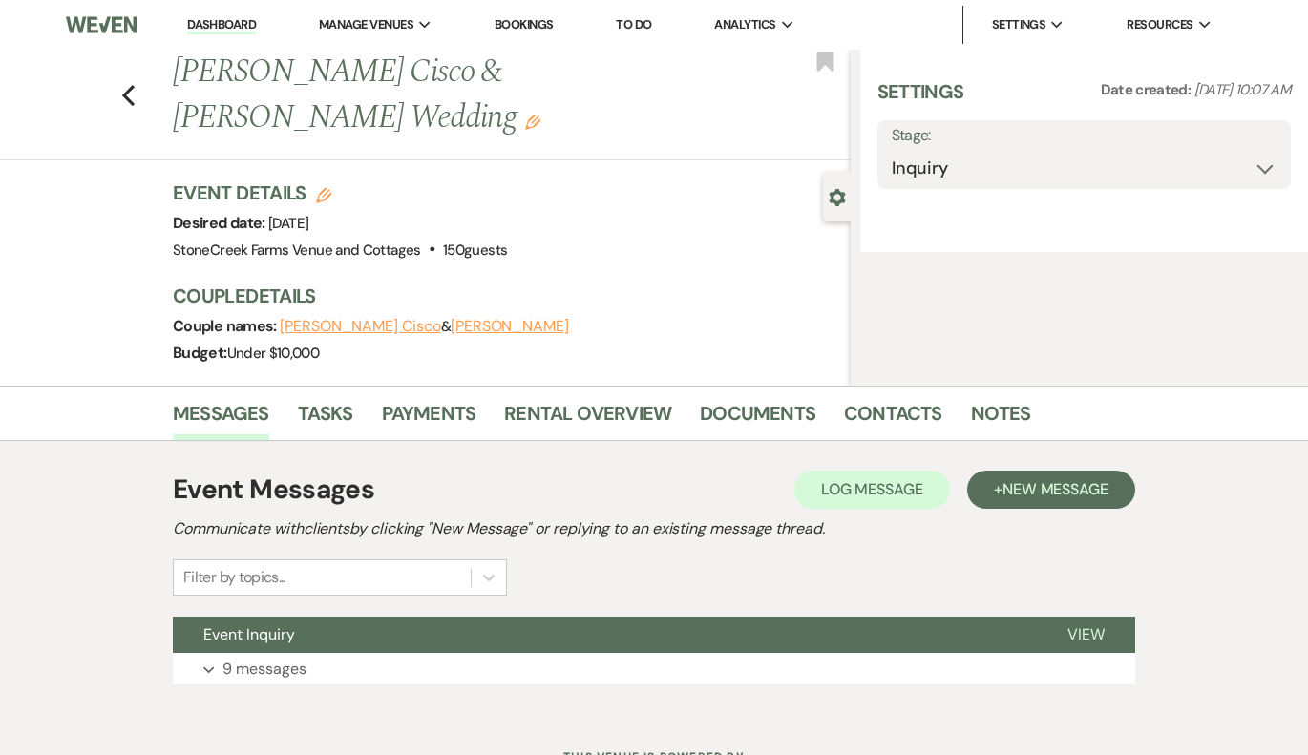
select select "5"
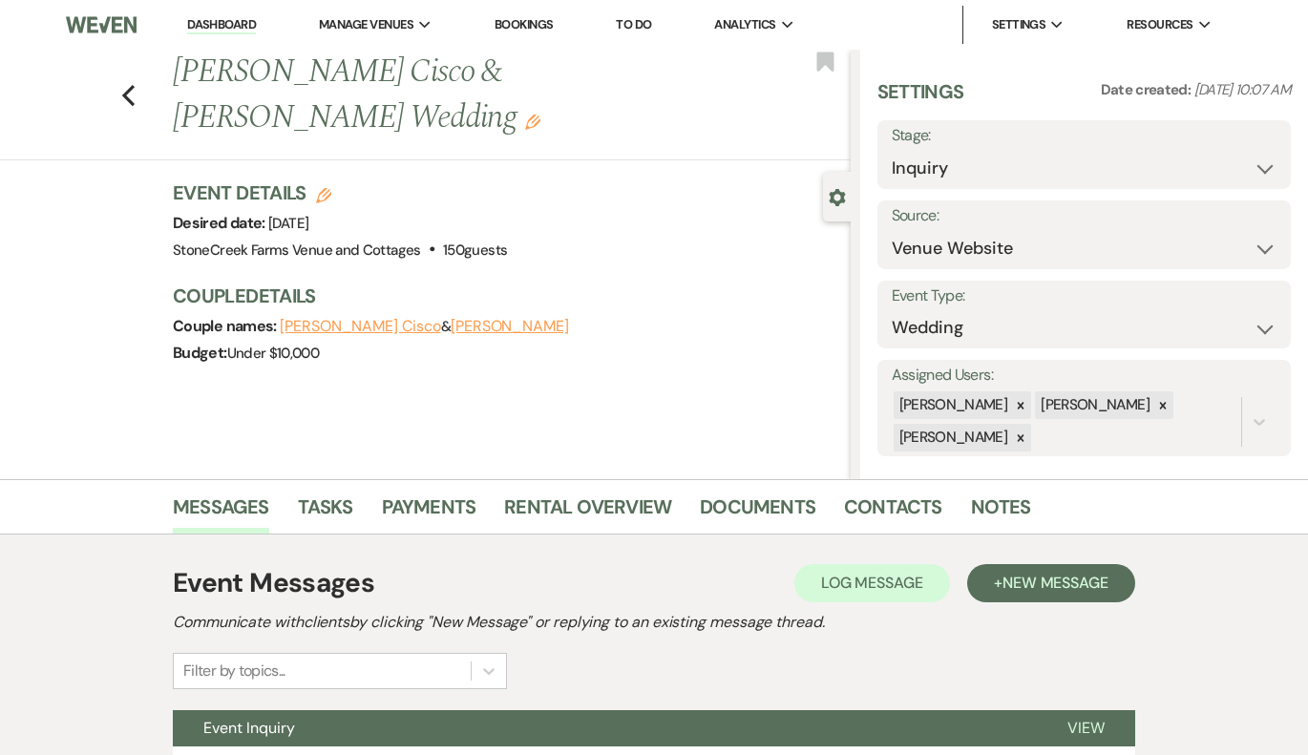
click at [93, 24] on img at bounding box center [102, 25] width 72 height 40
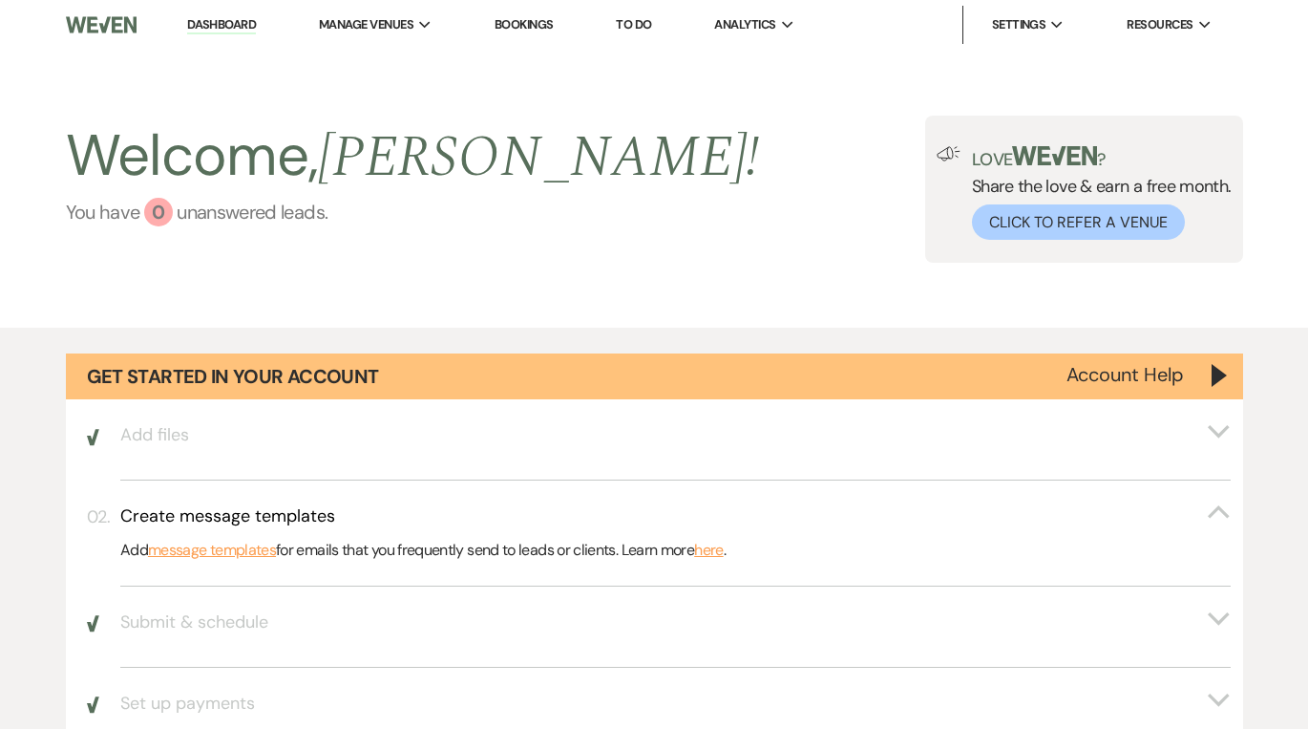
click at [165, 217] on div "0" at bounding box center [158, 212] width 29 height 29
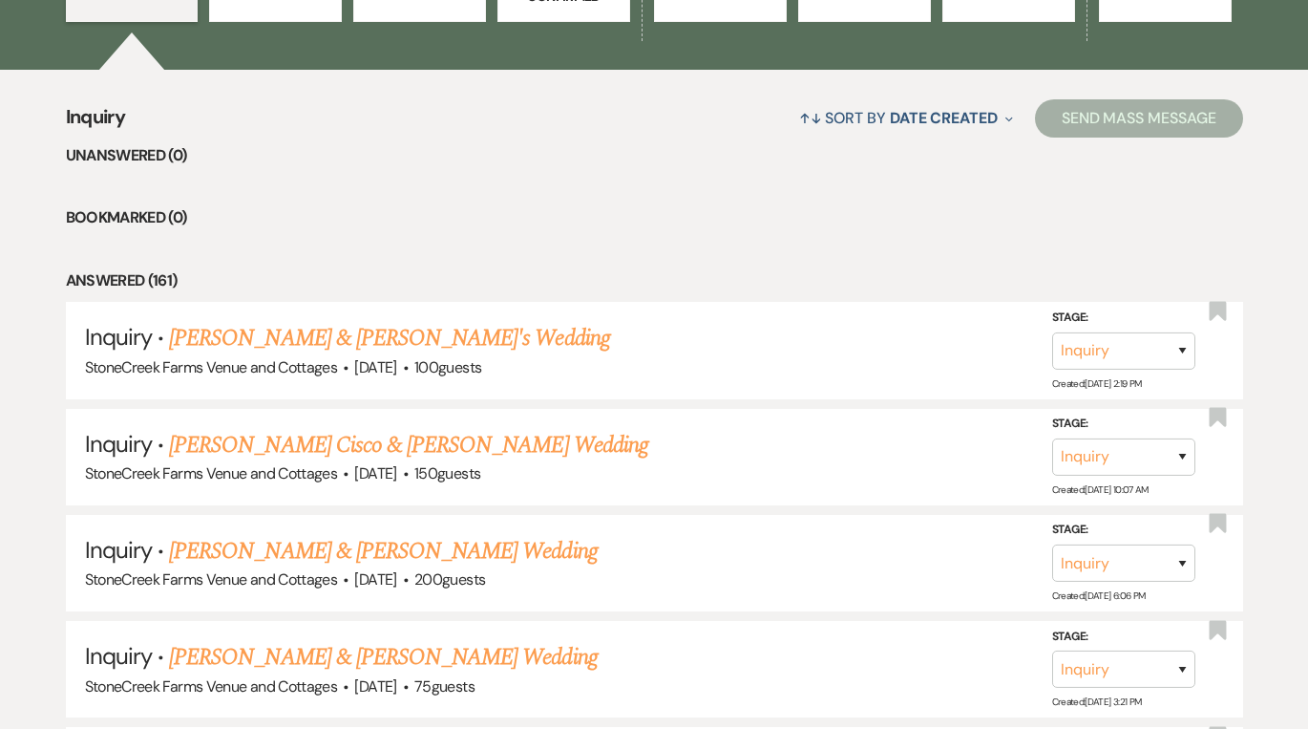
scroll to position [1552, 0]
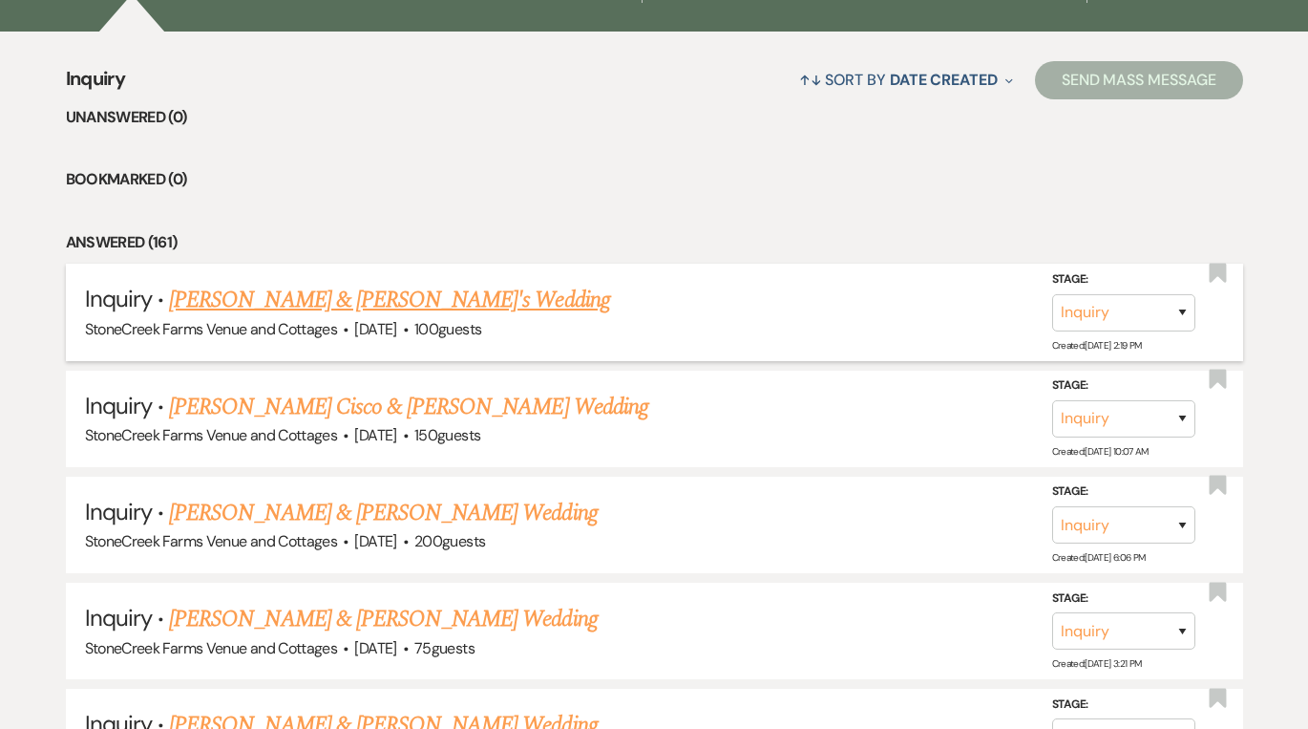
click at [342, 283] on link "[PERSON_NAME] & [PERSON_NAME]'s Wedding" at bounding box center [389, 300] width 441 height 34
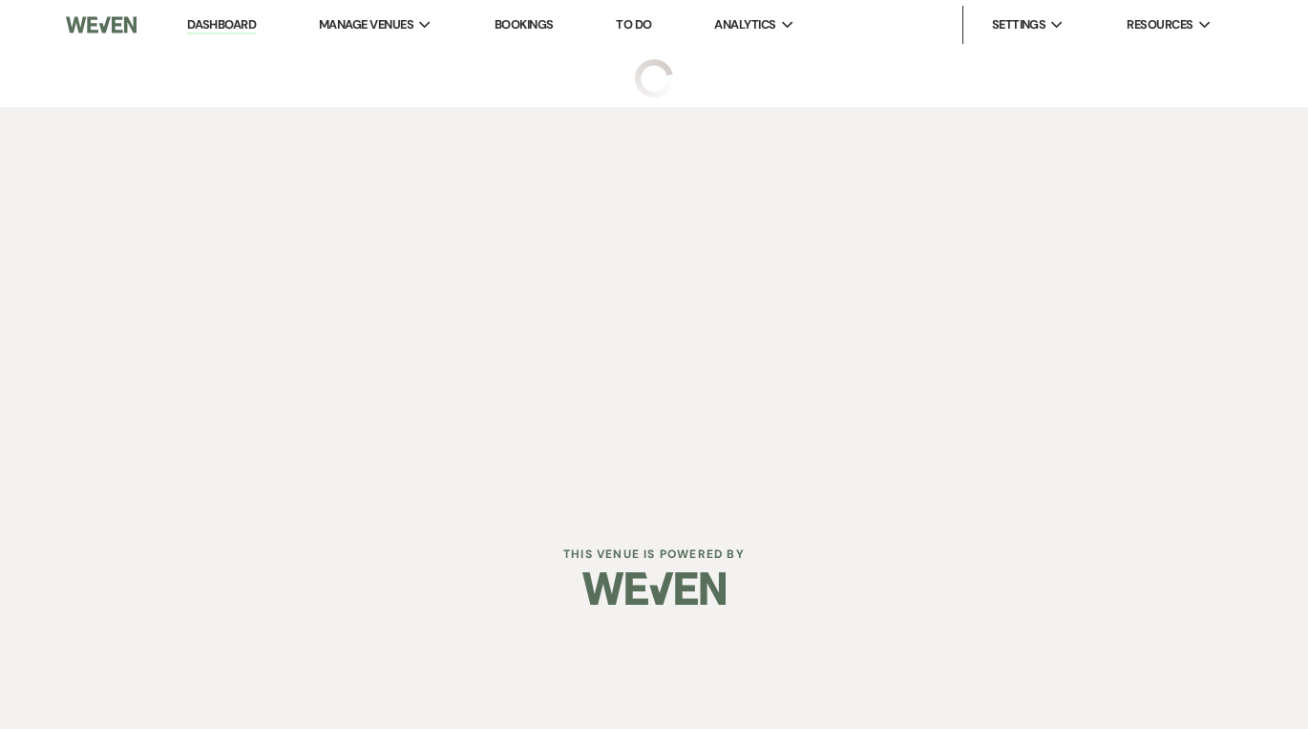
select select "5"
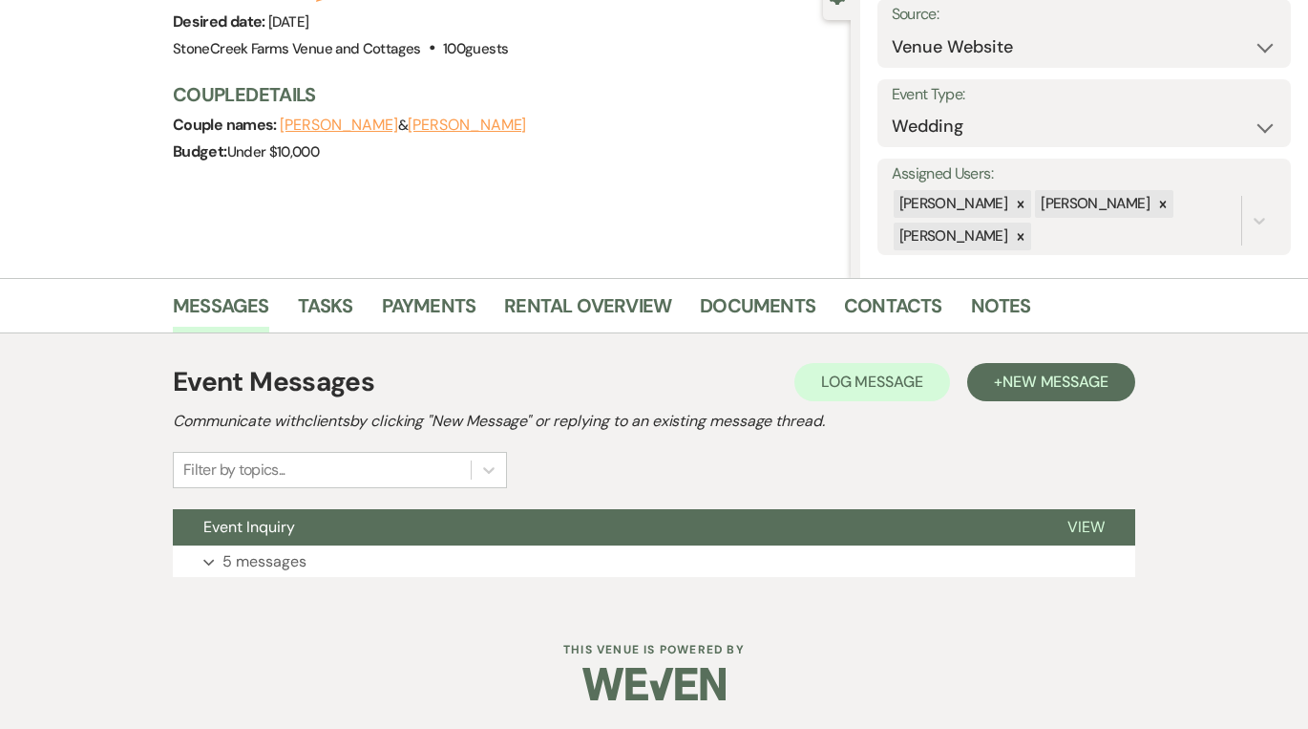
scroll to position [201, 0]
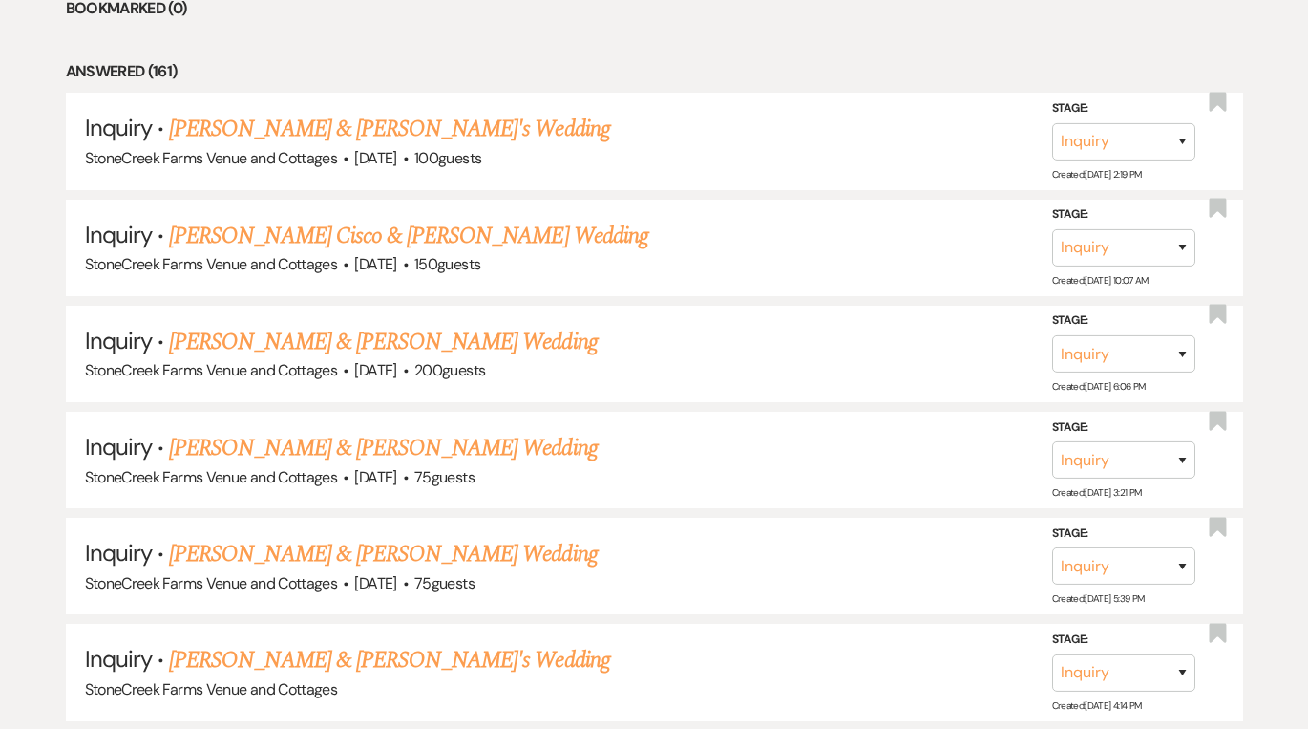
scroll to position [1727, 0]
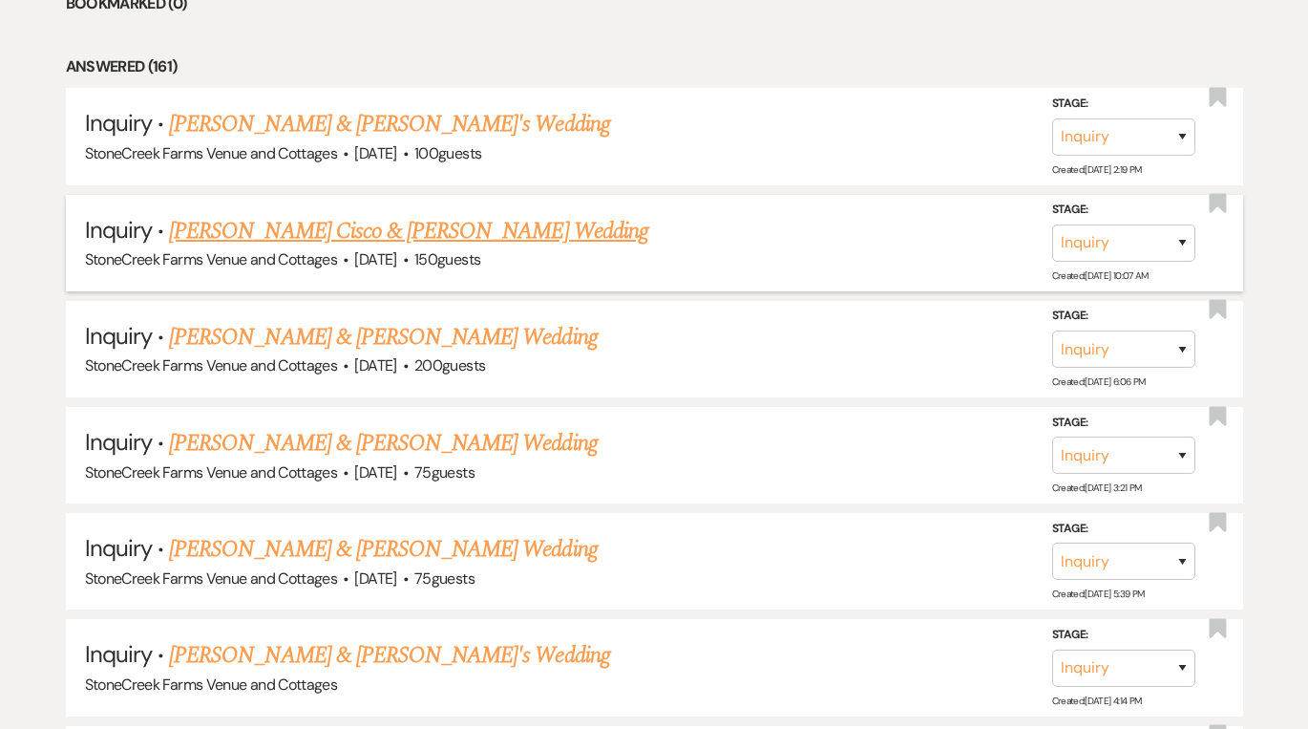
click at [374, 249] on span "[DATE]" at bounding box center [375, 259] width 42 height 20
click at [374, 228] on link "[PERSON_NAME] Cisco & [PERSON_NAME] Wedding" at bounding box center [408, 231] width 479 height 34
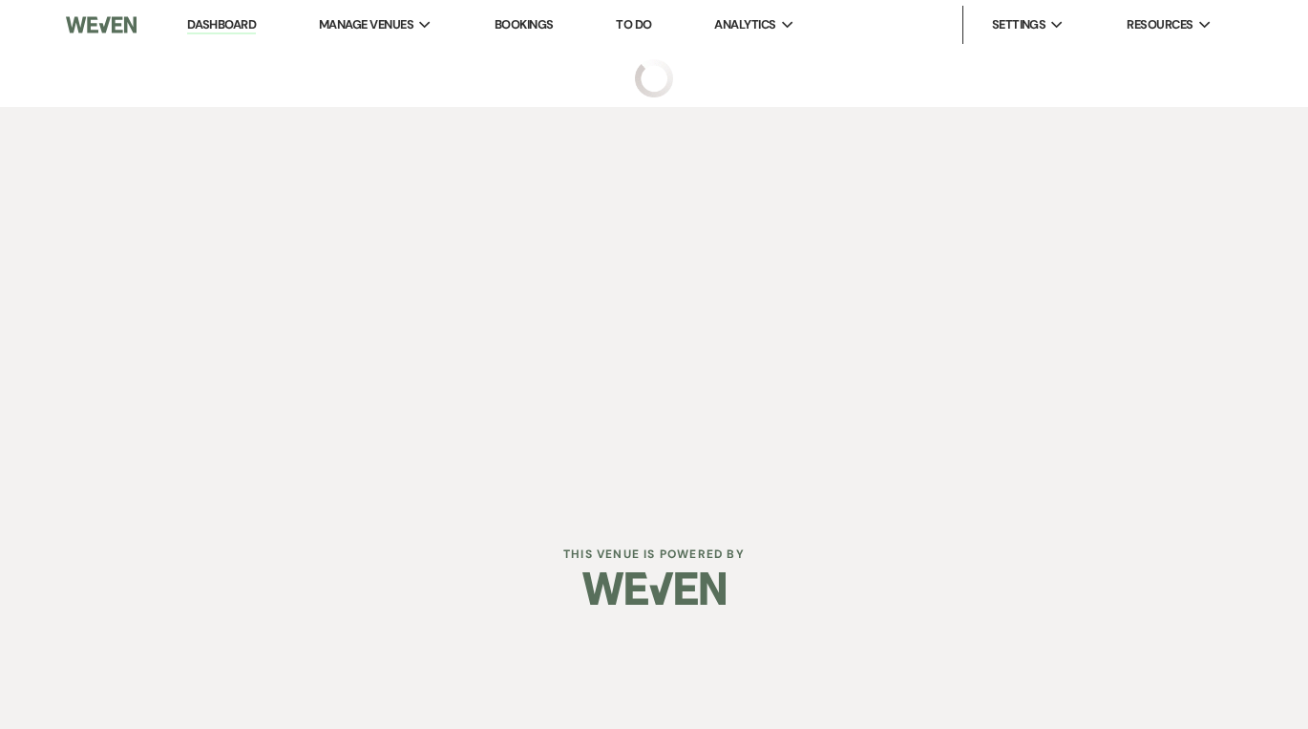
select select "5"
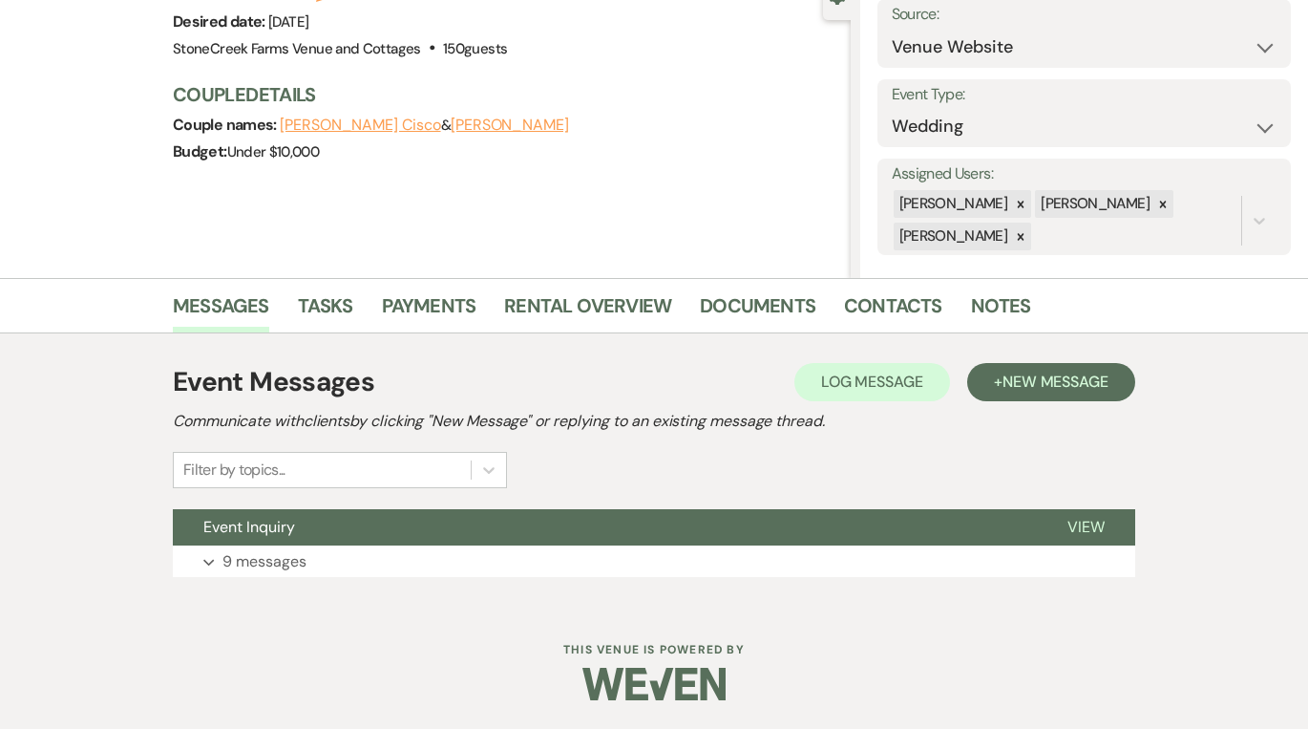
scroll to position [201, 0]
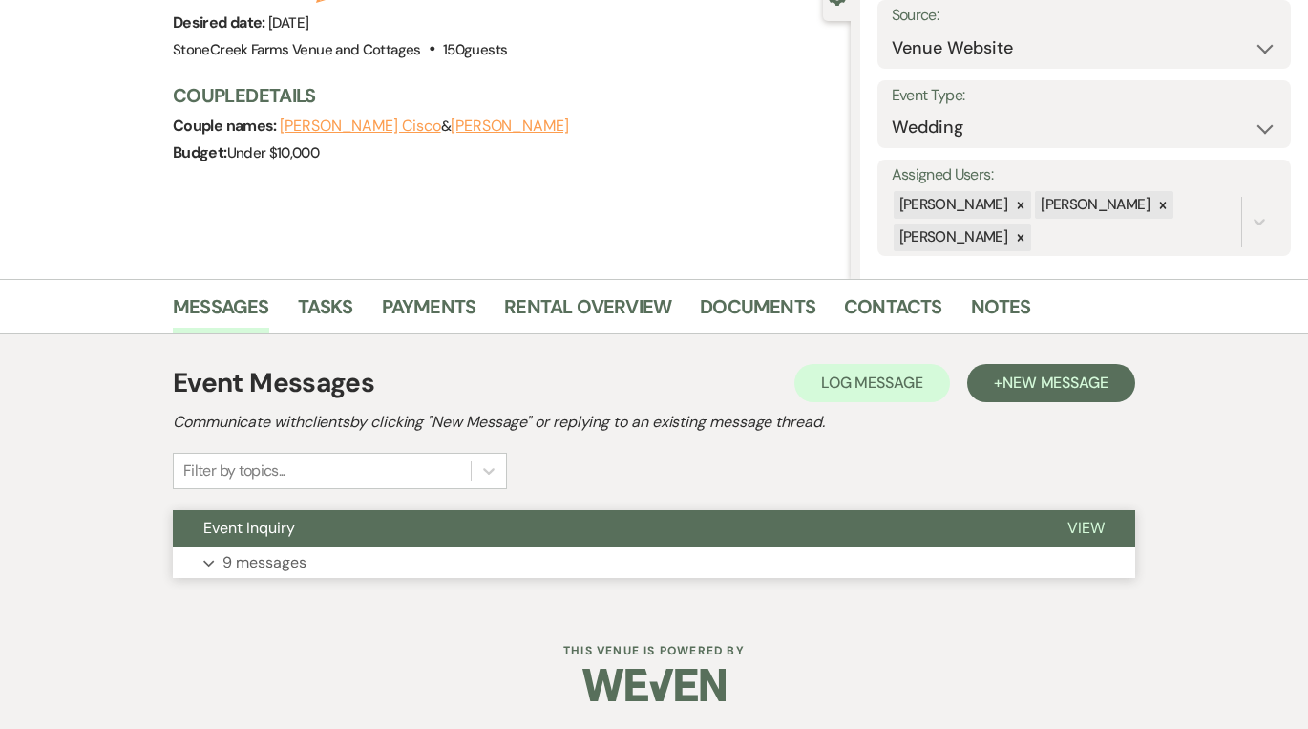
click at [228, 553] on p "9 messages" at bounding box center [264, 562] width 84 height 25
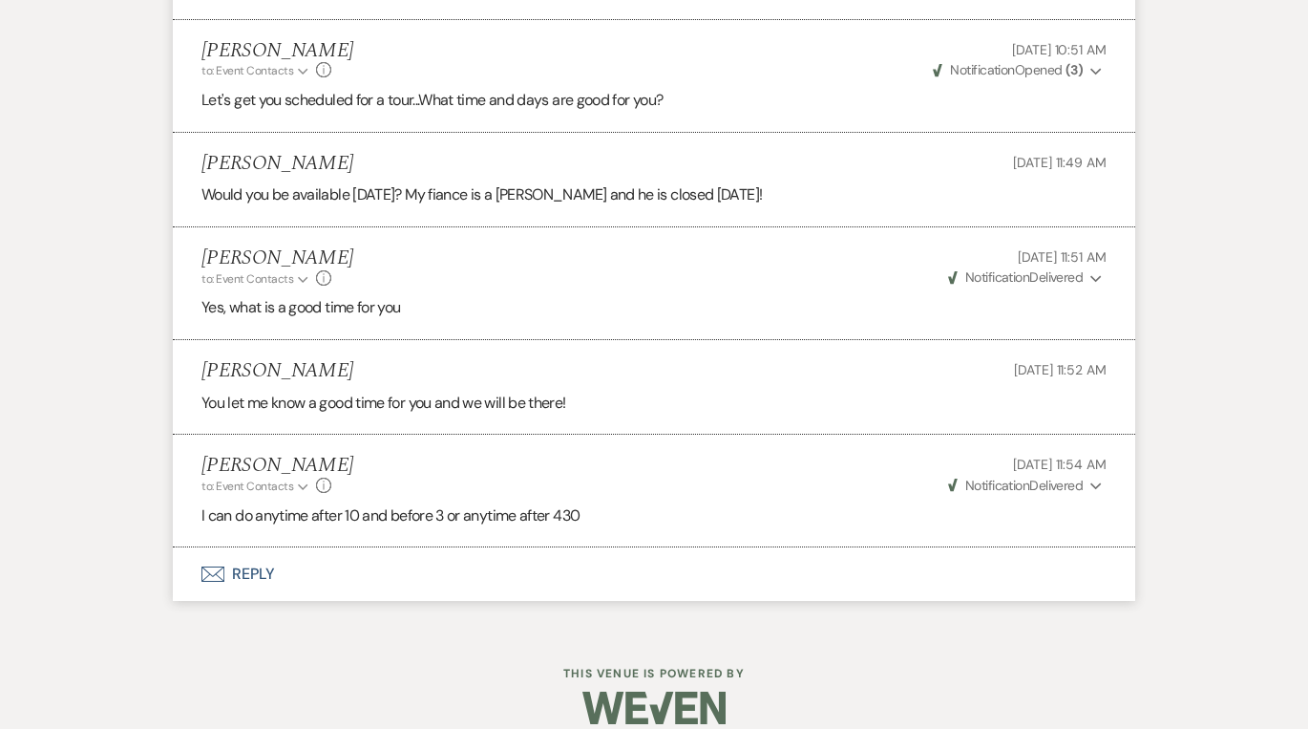
scroll to position [1822, 0]
